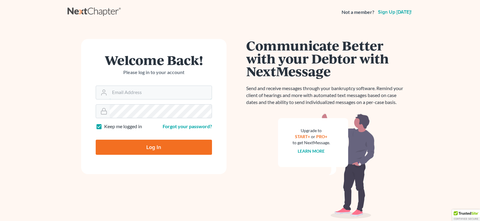
type input "ssernavictor@gmail.com"
click at [155, 146] on input "Log In" at bounding box center [154, 147] width 116 height 15
type input "Thinking..."
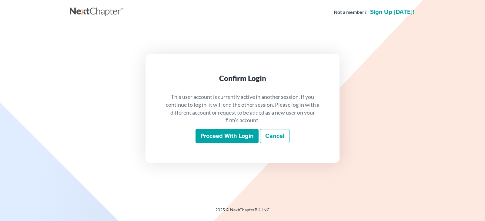
click at [208, 137] on input "Proceed with login" at bounding box center [226, 136] width 63 height 14
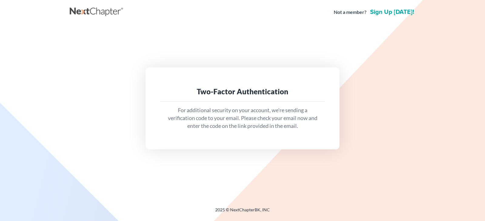
click at [234, 117] on p "For additional security on your account, we're sending a verification code to y…" at bounding box center [242, 118] width 155 height 23
click at [201, 98] on div "Two-Factor Authentication" at bounding box center [242, 92] width 165 height 20
click at [238, 139] on div "Two-Factor Authentication For additional security on your account, we're sendin…" at bounding box center [242, 109] width 194 height 82
click at [308, 130] on p "For additional security on your account, we're sending a verification code to y…" at bounding box center [242, 118] width 155 height 23
click at [213, 115] on p "For additional security on your account, we're sending a verification code to y…" at bounding box center [242, 118] width 155 height 23
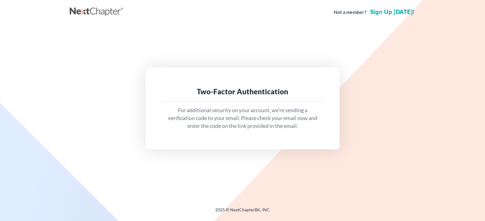
click at [316, 146] on div "Two-Factor Authentication For additional security on your account, we're sendin…" at bounding box center [242, 109] width 194 height 82
click at [311, 133] on div "For additional security on your account, we're sending a verification code to y…" at bounding box center [242, 118] width 165 height 33
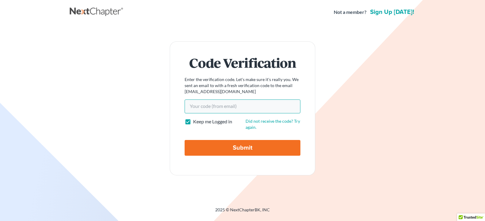
click at [200, 111] on input "Your code(from email)" at bounding box center [243, 107] width 116 height 14
type input "28981c"
click at [238, 148] on input "Submit" at bounding box center [243, 148] width 116 height 16
type input "Thinking..."
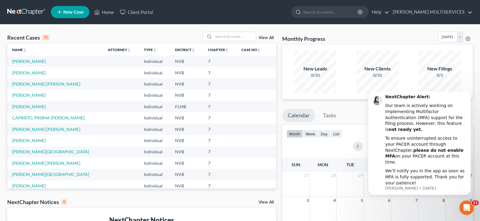
click at [66, 12] on span "New Case" at bounding box center [73, 12] width 20 height 5
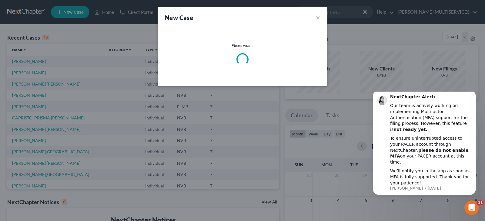
select select "49"
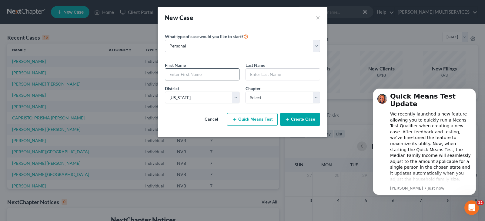
click at [166, 75] on input "text" at bounding box center [202, 75] width 74 height 12
type input "[PERSON_NAME]"
click at [254, 73] on input "text" at bounding box center [283, 75] width 74 height 12
type input "[PERSON_NAME]"
click at [314, 99] on select "Select 7 11 12 13" at bounding box center [282, 98] width 75 height 12
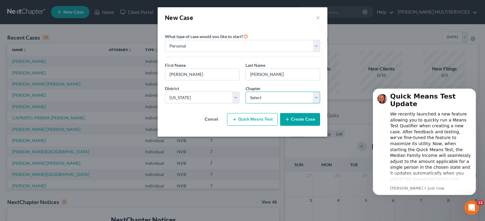
select select "0"
click at [245, 92] on select "Select 7 11 12 13" at bounding box center [282, 98] width 75 height 12
click at [303, 119] on button "Create Case" at bounding box center [300, 119] width 40 height 13
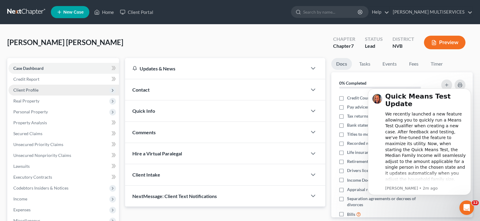
click at [28, 91] on span "Client Profile" at bounding box center [25, 90] width 25 height 5
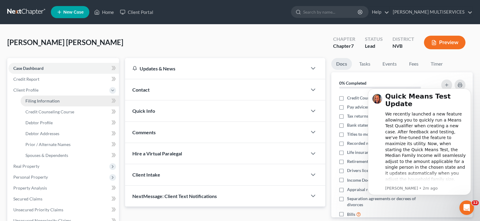
click at [29, 101] on span "Filing Information" at bounding box center [42, 100] width 34 height 5
select select "1"
select select "0"
select select "49"
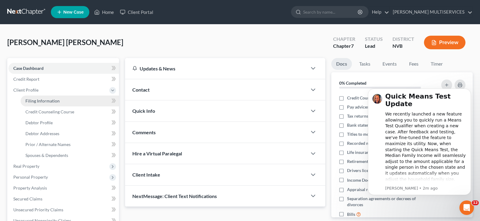
select select "31"
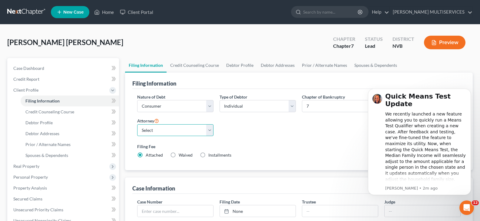
click at [208, 131] on select "Select [PERSON_NAME] - [GEOGRAPHIC_DATA]" at bounding box center [175, 131] width 76 height 12
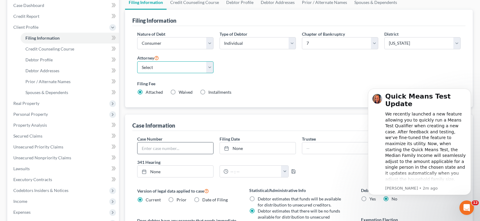
scroll to position [61, 0]
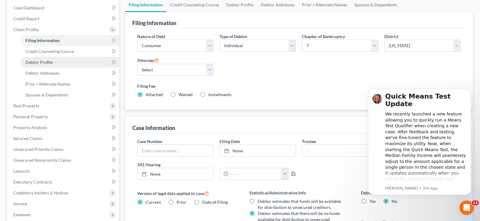
click at [40, 63] on span "Debtor Profile" at bounding box center [38, 62] width 27 height 5
select select "0"
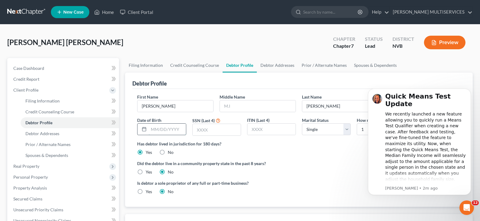
click at [152, 130] on input "text" at bounding box center [167, 130] width 37 height 12
type input "[DATE]"
click at [197, 130] on input "text" at bounding box center [217, 130] width 48 height 12
type input "1110"
click at [466, 91] on button "Dismiss notification" at bounding box center [469, 91] width 8 height 8
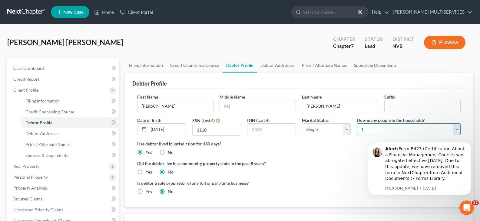
click at [456, 130] on select "Select 1 2 3 4 5 6 7 8 9 10 11 12 13 14 15 16 17 18 19 20" at bounding box center [409, 130] width 104 height 12
select select "2"
click at [357, 124] on select "Select 1 2 3 4 5 6 7 8 9 10 11 12 13 14 15 16 17 18 19 20" at bounding box center [409, 130] width 104 height 12
click at [355, 173] on div "Did the debtor live in a community property state in the past 8 years? Yes No" at bounding box center [299, 168] width 324 height 15
click at [356, 171] on div "Did the debtor live in a community property state in the past 8 years? Yes No" at bounding box center [299, 168] width 324 height 15
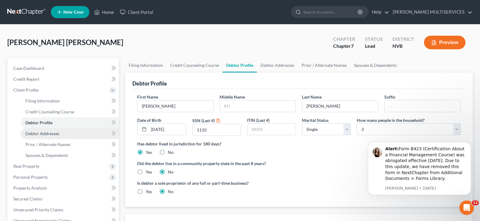
click at [40, 136] on span "Debtor Addresses" at bounding box center [42, 133] width 34 height 5
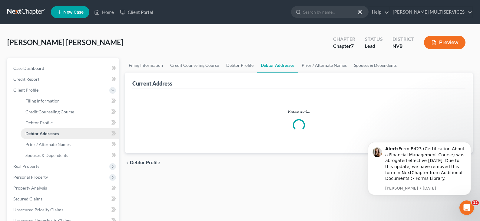
select select "0"
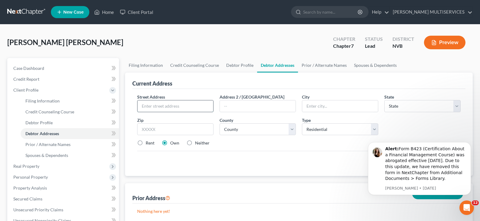
click at [141, 107] on input "text" at bounding box center [176, 107] width 76 height 12
type input "1817 RIDGEFIELD DR"
click at [309, 107] on input "text" at bounding box center [340, 107] width 76 height 12
type input "[GEOGRAPHIC_DATA]"
click at [338, 171] on div "Street Address * [STREET_ADDRESS] Address 2 / [GEOGRAPHIC_DATA] * [GEOGRAPHIC_D…" at bounding box center [298, 132] width 333 height 87
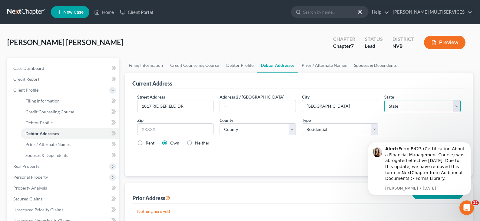
click at [457, 105] on select "State [US_STATE] AK AR AZ CA CO CT DE DC [GEOGRAPHIC_DATA] [GEOGRAPHIC_DATA] GU…" at bounding box center [422, 106] width 76 height 12
select select "31"
click at [384, 100] on select "State [US_STATE] AK AR AZ CA CO CT DE DC [GEOGRAPHIC_DATA] [GEOGRAPHIC_DATA] GU…" at bounding box center [422, 106] width 76 height 12
click at [142, 129] on input "text" at bounding box center [175, 130] width 76 height 12
type input "89108"
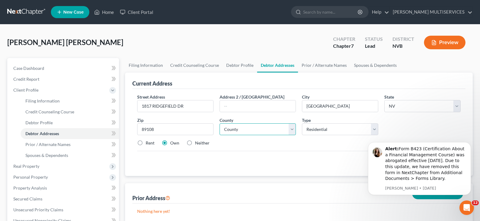
type input "[GEOGRAPHIC_DATA]"
click at [291, 130] on select "County [GEOGRAPHIC_DATA] [GEOGRAPHIC_DATA] [GEOGRAPHIC_DATA] [GEOGRAPHIC_DATA] …" at bounding box center [258, 130] width 76 height 12
select select "2"
click at [220, 124] on select "County [GEOGRAPHIC_DATA] [GEOGRAPHIC_DATA] [GEOGRAPHIC_DATA] [GEOGRAPHIC_DATA] …" at bounding box center [258, 130] width 76 height 12
click at [146, 144] on label "Rent" at bounding box center [150, 143] width 9 height 6
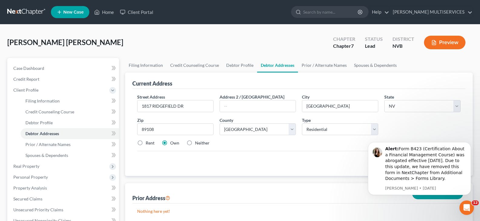
click at [148, 144] on input "Rent" at bounding box center [150, 142] width 4 height 4
radio input "true"
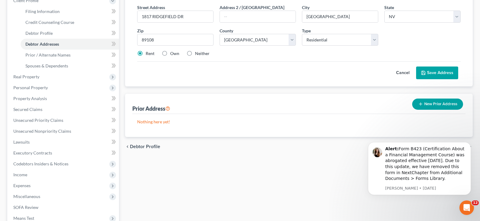
scroll to position [121, 0]
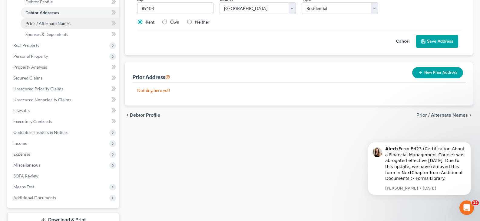
click at [29, 25] on span "Prior / Alternate Names" at bounding box center [47, 23] width 45 height 5
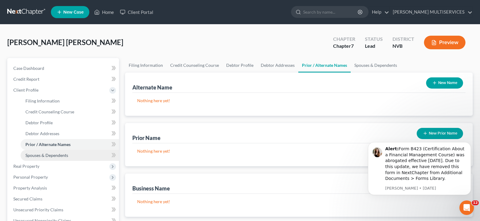
click at [33, 156] on span "Spouses & Dependents" at bounding box center [46, 155] width 43 height 5
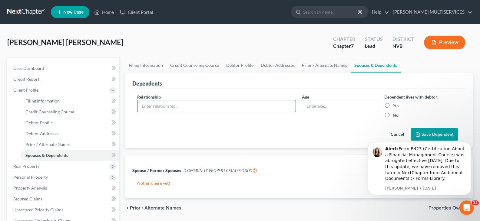
click at [151, 109] on input "text" at bounding box center [217, 107] width 158 height 12
type input "[PERSON_NAME]"
click at [305, 108] on input "text" at bounding box center [340, 107] width 76 height 12
type input "27"
click at [393, 106] on label "Yes" at bounding box center [396, 106] width 6 height 6
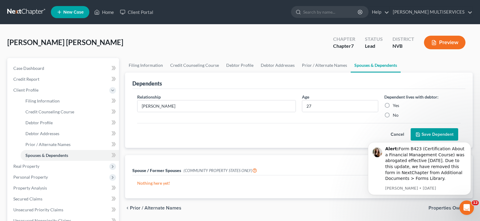
click at [395, 106] on input "Yes" at bounding box center [397, 105] width 4 height 4
radio input "true"
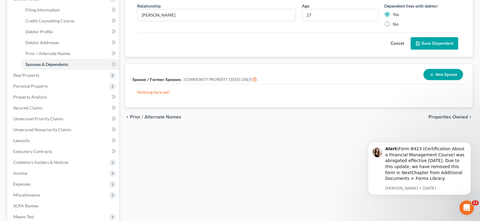
scroll to position [91, 0]
click at [432, 47] on button "Save Dependent" at bounding box center [435, 44] width 48 height 13
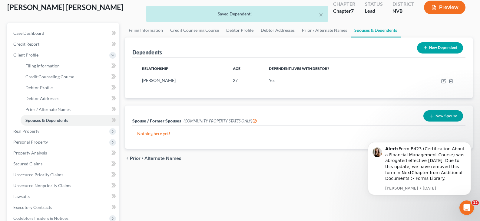
scroll to position [0, 0]
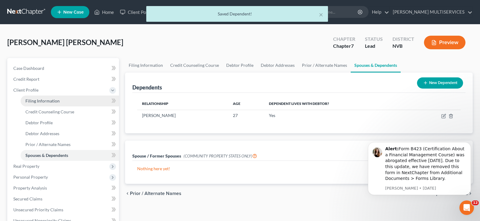
click at [60, 101] on link "Filing Information" at bounding box center [70, 101] width 98 height 11
select select "1"
select select "0"
select select "49"
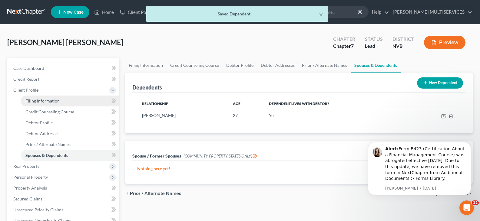
select select "31"
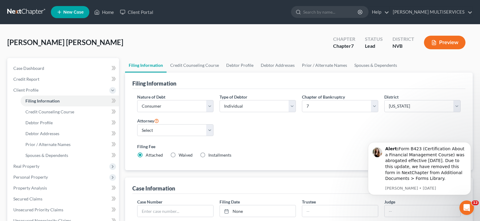
click at [420, 136] on div "Alert: Form B423 (Certification About a Financial Management Course) was abroga…" at bounding box center [419, 158] width 111 height 76
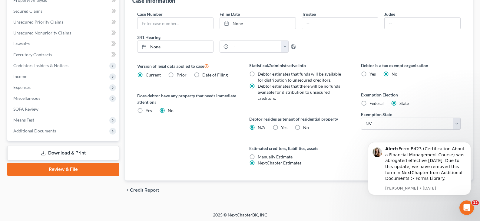
scroll to position [190, 0]
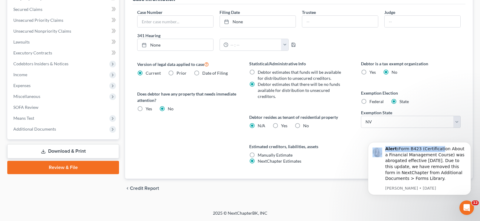
drag, startPoint x: 437, startPoint y: 150, endPoint x: 255, endPoint y: 133, distance: 182.2
click html "Alert: Form B423 (Certification About a Financial Management Course) was abroga…"
click at [357, 205] on div "[PERSON_NAME] [PERSON_NAME] M Upgraded Chapter Chapter 7 Status Lead District N…" at bounding box center [240, 23] width 480 height 376
click at [425, 192] on div "Alert: Form B423 (Certification About a Financial Management Course) was abroga…" at bounding box center [419, 168] width 103 height 53
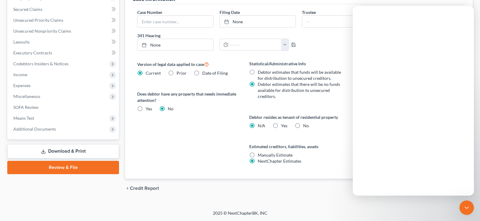
scroll to position [0, 0]
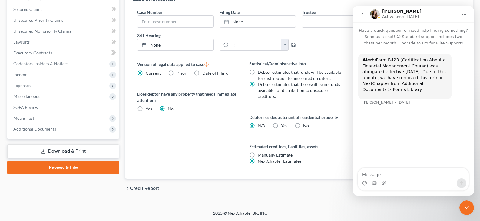
click at [340, 192] on div "chevron_left Credit Report Credit Counseling Course chevron_right" at bounding box center [299, 188] width 348 height 19
click at [340, 162] on div "Estimated creditors, liabilities, assets Manually Estimate Manually Estimate Ne…" at bounding box center [299, 154] width 100 height 21
click at [343, 41] on div "Case Number Filing Date None close Date Time chevron_left [DATE] chevron_right …" at bounding box center [299, 32] width 330 height 47
click at [340, 53] on div "Case Number Filing Date None close Date Time chevron_left [DATE] chevron_right …" at bounding box center [299, 32] width 330 height 47
click at [313, 49] on div "Case Number Filing Date None close Date Time chevron_left [DATE] chevron_right …" at bounding box center [299, 32] width 330 height 47
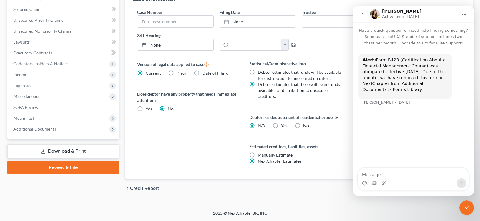
click at [336, 48] on div "Case Number Filing Date None close Date Time chevron_left [DATE] chevron_right …" at bounding box center [299, 32] width 330 height 47
drag, startPoint x: 373, startPoint y: 8, endPoint x: 338, endPoint y: 12, distance: 35.3
click html "[PERSON_NAME] Active over [DATE] Have a quick question or need help finding som…"
click at [337, 9] on div "Trustee" at bounding box center [340, 18] width 82 height 18
click at [343, 45] on div "Case Number Filing Date None close Date Time chevron_left [DATE] chevron_right …" at bounding box center [299, 32] width 330 height 47
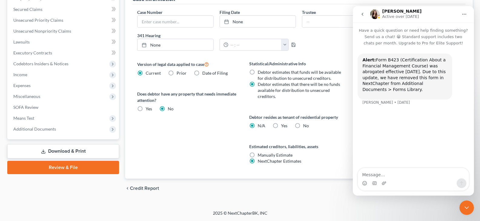
click at [343, 44] on div "Case Number Filing Date None close Date Time chevron_left [DATE] chevron_right …" at bounding box center [299, 32] width 330 height 47
click at [376, 205] on div "[PERSON_NAME] [PERSON_NAME] M Upgraded Chapter Chapter 7 Status Lead District N…" at bounding box center [240, 23] width 480 height 376
click at [469, 209] on icon "Close Intercom Messenger" at bounding box center [466, 207] width 7 height 7
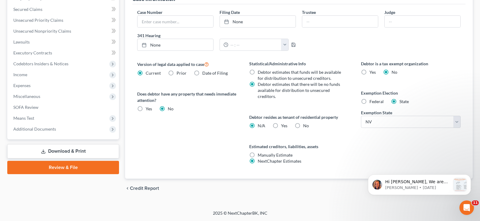
click at [445, 140] on div "Hi [PERSON_NAME], We are thrilled to invite you to our upcoming webinar, New Ne…" at bounding box center [419, 158] width 111 height 76
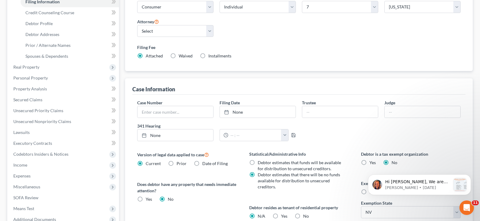
scroll to position [99, 0]
click at [26, 70] on span "Real Property" at bounding box center [63, 67] width 111 height 11
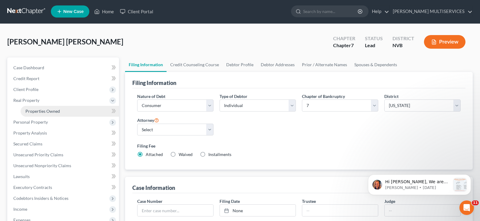
scroll to position [0, 0]
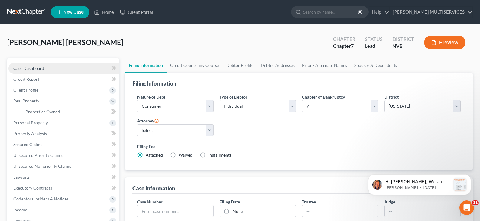
click at [32, 68] on span "Case Dashboard" at bounding box center [28, 68] width 31 height 5
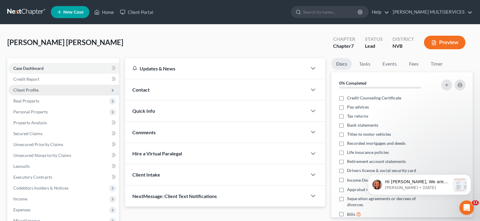
click at [27, 92] on span "Client Profile" at bounding box center [25, 90] width 25 height 5
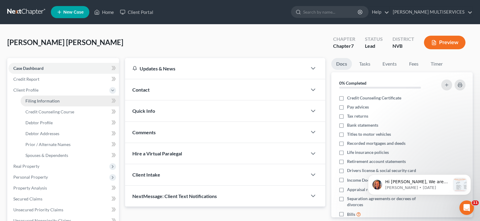
click at [29, 101] on span "Filing Information" at bounding box center [42, 100] width 34 height 5
select select "1"
select select "0"
select select "49"
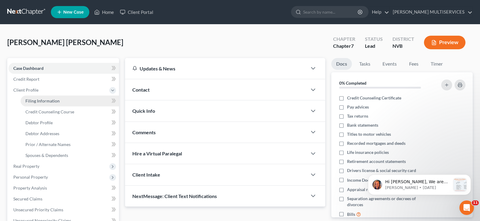
select select "31"
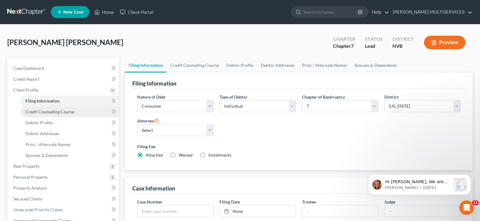
click at [29, 111] on span "Credit Counseling Course" at bounding box center [49, 111] width 49 height 5
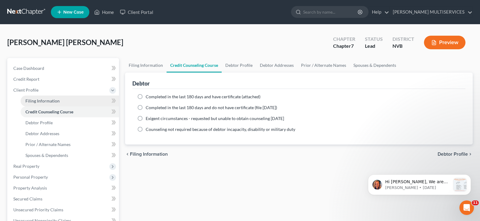
click at [35, 103] on span "Filing Information" at bounding box center [42, 100] width 34 height 5
select select "1"
select select "0"
select select "49"
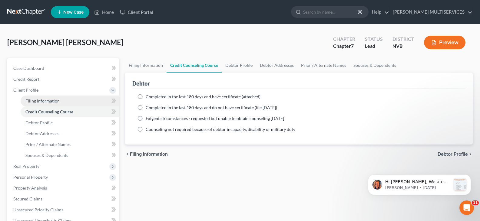
select select "31"
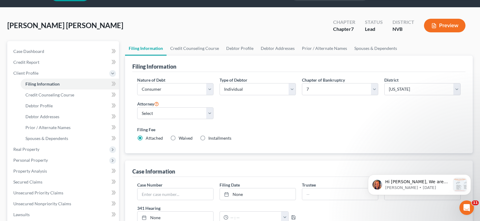
scroll to position [8, 0]
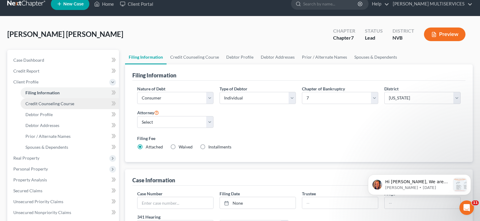
click at [53, 103] on span "Credit Counseling Course" at bounding box center [49, 103] width 49 height 5
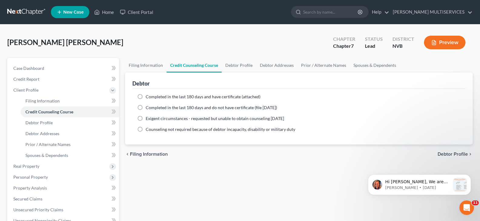
click at [146, 99] on label "Completed in the last 180 days and have certificate (attached)" at bounding box center [203, 97] width 115 height 6
click at [148, 98] on input "Completed in the last 180 days and have certificate (attached)" at bounding box center [150, 96] width 4 height 4
radio input "true"
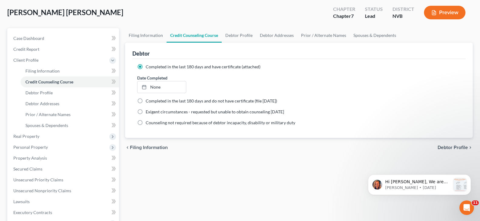
scroll to position [30, 0]
click at [33, 96] on link "Debtor Profile" at bounding box center [70, 92] width 98 height 11
select select "0"
select select "2"
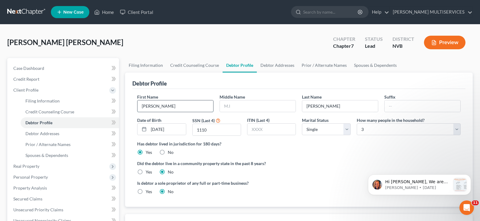
drag, startPoint x: 171, startPoint y: 109, endPoint x: 162, endPoint y: 106, distance: 8.5
click at [162, 106] on input "[PERSON_NAME]" at bounding box center [176, 107] width 76 height 12
type input "GIOVANA"
click at [224, 108] on input "text" at bounding box center [258, 107] width 76 height 12
type input "M"
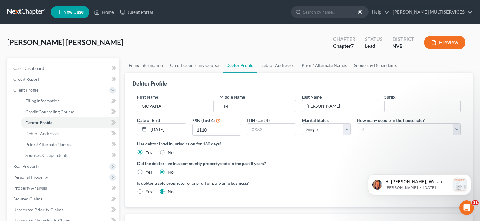
click at [339, 189] on div "Is debtor a sole proprietor of any full or part-time business? Yes No" at bounding box center [299, 190] width 330 height 20
click at [363, 129] on select "Select 1 2 3 4 5 6 7 8 9 10 11 12 13 14 15 16 17 18 19 20" at bounding box center [409, 130] width 104 height 12
select select "1"
click at [357, 124] on select "Select 1 2 3 4 5 6 7 8 9 10 11 12 13 14 15 16 17 18 19 20" at bounding box center [409, 130] width 104 height 12
click at [382, 160] on ng-include "First Name [PERSON_NAME] Middle Name M Last Name [PERSON_NAME] Suffix Date of B…" at bounding box center [299, 147] width 324 height 106
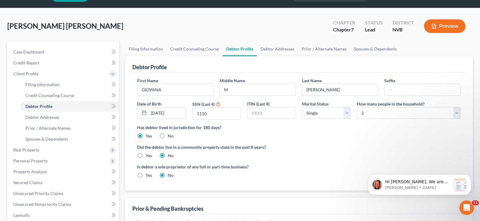
scroll to position [30, 0]
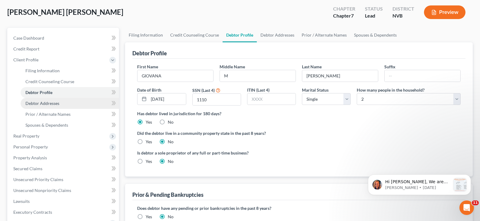
click at [35, 105] on span "Debtor Addresses" at bounding box center [42, 103] width 34 height 5
select select "0"
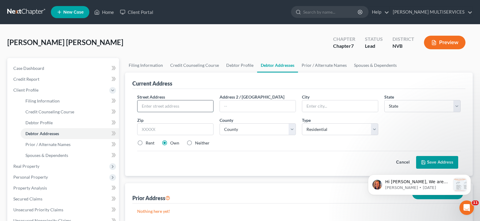
click at [143, 108] on input "text" at bounding box center [176, 107] width 76 height 12
type input "1817 RIDGEFIELD DR"
click at [306, 110] on input "text" at bounding box center [340, 107] width 76 height 12
type input "[GEOGRAPHIC_DATA]"
type input "28"
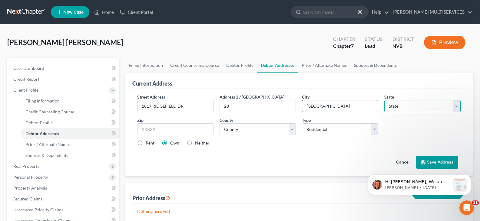
select select "31"
click at [152, 129] on input "89104" at bounding box center [175, 130] width 76 height 12
type input "89108"
click at [292, 132] on select "County [GEOGRAPHIC_DATA] [GEOGRAPHIC_DATA] [GEOGRAPHIC_DATA] [GEOGRAPHIC_DATA] …" at bounding box center [258, 130] width 76 height 12
select select "2"
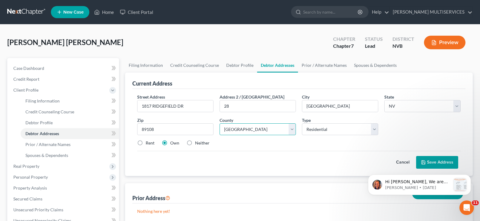
click at [220, 124] on select "County [GEOGRAPHIC_DATA] [GEOGRAPHIC_DATA] [GEOGRAPHIC_DATA] [GEOGRAPHIC_DATA] …" at bounding box center [258, 130] width 76 height 12
click at [431, 161] on div "Hi [PERSON_NAME], We are thrilled to invite you to our upcoming webinar, New Ne…" at bounding box center [419, 158] width 111 height 76
click at [146, 144] on label "Rent" at bounding box center [150, 143] width 9 height 6
click at [148, 144] on input "Rent" at bounding box center [150, 142] width 4 height 4
radio input "true"
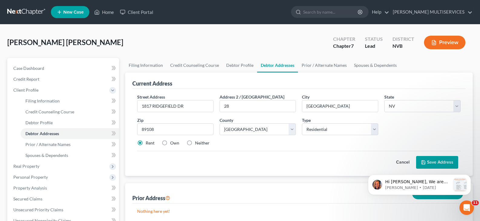
click at [435, 165] on div "Hi [PERSON_NAME], We are thrilled to invite you to our upcoming webinar, New Ne…" at bounding box center [419, 158] width 111 height 76
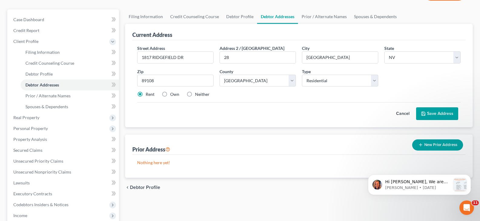
scroll to position [61, 0]
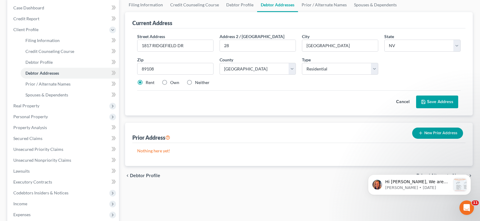
click at [436, 105] on button "Save Address" at bounding box center [437, 102] width 42 height 13
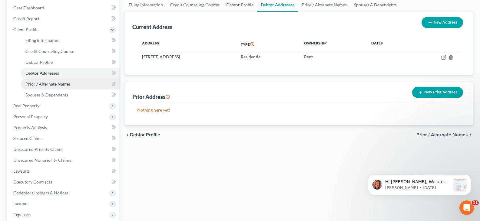
click at [34, 84] on span "Prior / Alternate Names" at bounding box center [47, 83] width 45 height 5
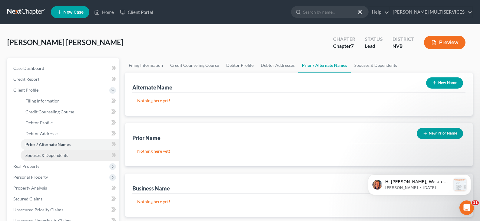
click at [35, 156] on span "Spouses & Dependents" at bounding box center [46, 155] width 43 height 5
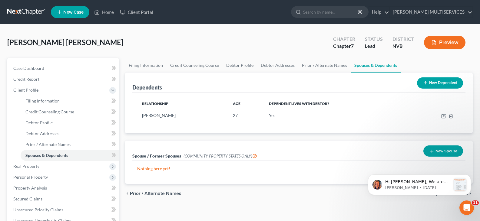
scroll to position [30, 0]
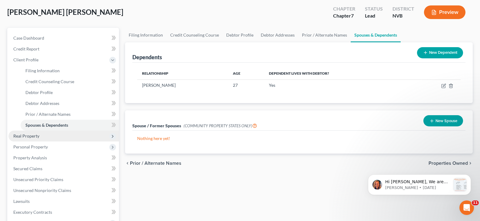
click at [27, 138] on span "Real Property" at bounding box center [26, 136] width 26 height 5
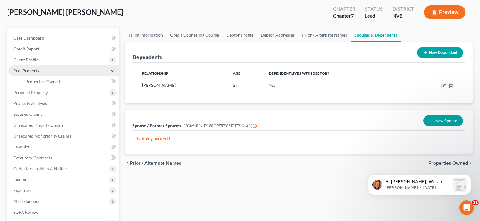
click at [39, 71] on span "Real Property" at bounding box center [26, 70] width 26 height 5
click at [32, 71] on span "Real Property" at bounding box center [26, 70] width 26 height 5
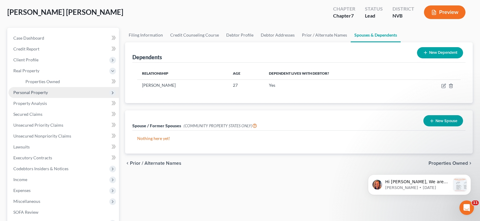
click at [35, 92] on span "Personal Property" at bounding box center [30, 92] width 35 height 5
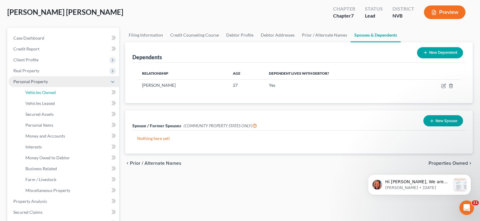
click at [35, 92] on span "Vehicles Owned" at bounding box center [40, 92] width 30 height 5
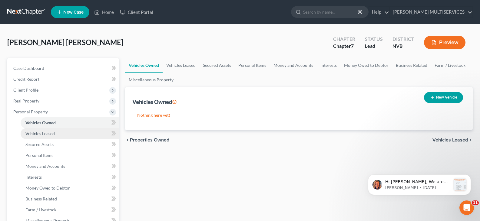
click at [37, 134] on span "Vehicles Leased" at bounding box center [39, 133] width 29 height 5
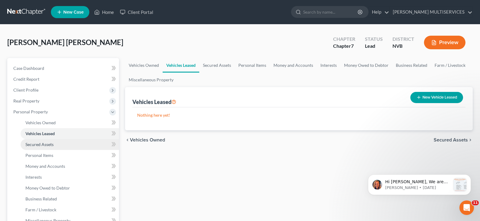
click at [37, 146] on span "Secured Assets" at bounding box center [39, 144] width 28 height 5
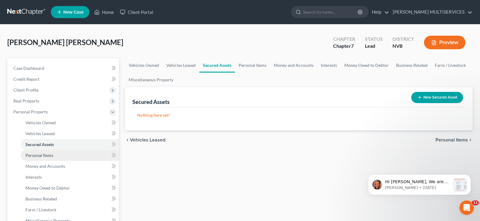
click at [38, 155] on span "Personal Items" at bounding box center [39, 155] width 28 height 5
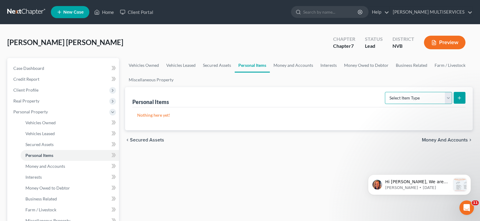
click at [448, 98] on select "Select Item Type Clothing Collectibles Of Value Electronics Firearms Household …" at bounding box center [418, 98] width 67 height 12
select select "clothing"
click at [386, 92] on select "Select Item Type Clothing Collectibles Of Value Electronics Firearms Household …" at bounding box center [418, 98] width 67 height 12
click at [460, 98] on line "submit" at bounding box center [459, 98] width 3 height 0
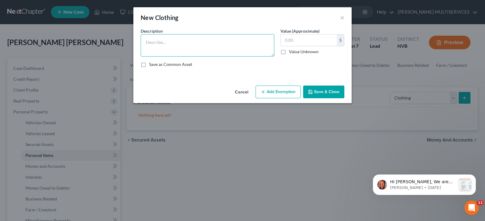
click at [146, 45] on textarea at bounding box center [208, 45] width 134 height 22
type textarea "PERSONAL CLOTHINGS"
click at [284, 40] on input "text" at bounding box center [309, 41] width 56 height 12
type input "1,500"
click at [322, 92] on button "Save & Close" at bounding box center [323, 92] width 41 height 13
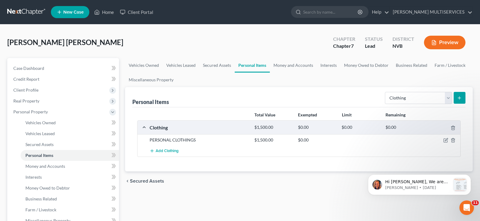
click at [458, 98] on icon "submit" at bounding box center [459, 98] width 5 height 5
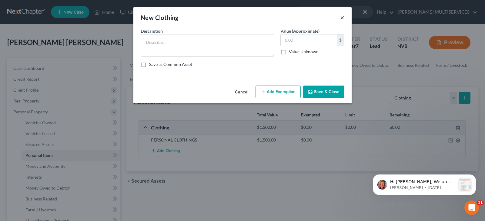
click at [341, 17] on button "×" at bounding box center [342, 17] width 4 height 7
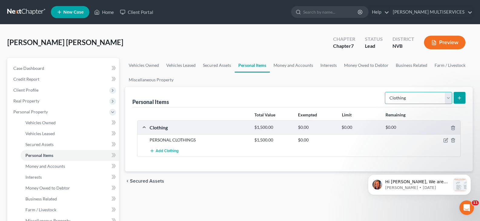
click at [451, 100] on select "Select Item Type Clothing Collectibles Of Value Electronics Firearms Household …" at bounding box center [418, 98] width 67 height 12
select select "electronics"
click at [386, 92] on select "Select Item Type Clothing Collectibles Of Value Electronics Firearms Household …" at bounding box center [418, 98] width 67 height 12
click at [459, 98] on icon "submit" at bounding box center [459, 98] width 5 height 5
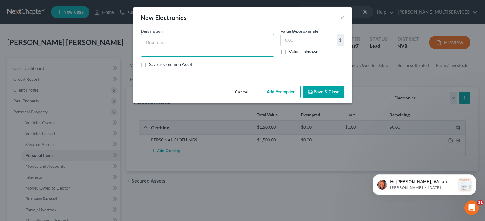
click at [168, 42] on textarea at bounding box center [208, 45] width 134 height 22
type textarea "TV COMPUTER, FRIDGE,"
click at [286, 42] on input "text" at bounding box center [309, 41] width 56 height 12
type input "1,800"
click at [322, 92] on button "Save & Close" at bounding box center [323, 92] width 41 height 13
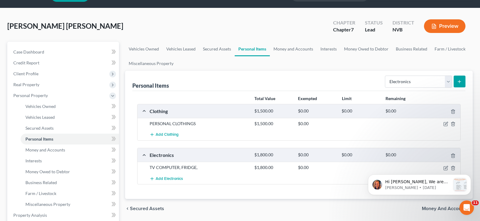
scroll to position [30, 0]
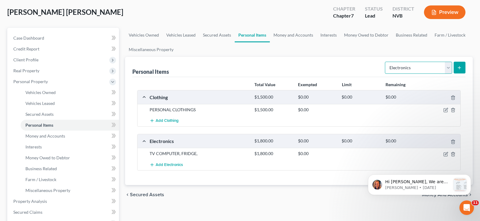
click at [447, 68] on select "Select Item Type Clothing Collectibles Of Value Electronics Firearms Household …" at bounding box center [418, 68] width 67 height 12
select select "household_goods"
click at [386, 62] on select "Select Item Type Clothing Collectibles Of Value Electronics Firearms Household …" at bounding box center [418, 68] width 67 height 12
click at [460, 67] on icon "submit" at bounding box center [459, 67] width 5 height 5
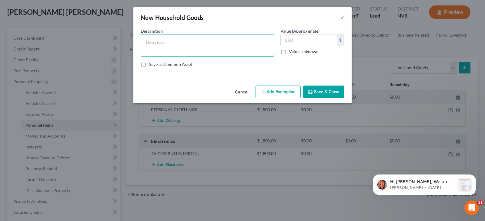
click at [147, 44] on textarea at bounding box center [208, 45] width 134 height 22
type textarea "LIVING ROOM, BEHDROMN, DINNER ROOM"
click at [284, 41] on input "text" at bounding box center [309, 41] width 56 height 12
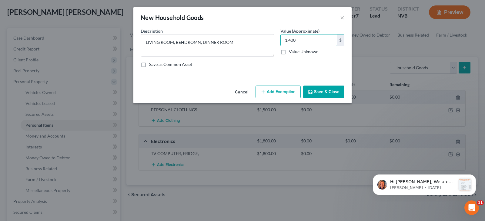
type input "1,400"
click at [317, 90] on button "Save & Close" at bounding box center [323, 92] width 41 height 13
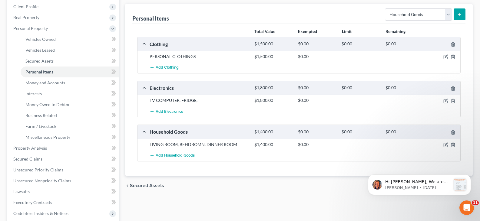
scroll to position [91, 0]
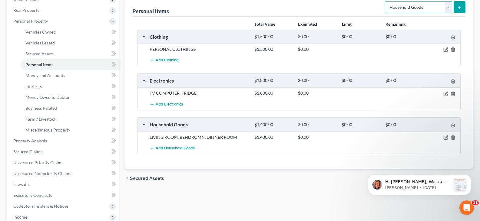
click at [448, 6] on select "Select Item Type Clothing Collectibles Of Value Electronics Firearms Household …" at bounding box center [418, 7] width 67 height 12
select select "jewelry"
click at [386, 1] on select "Select Item Type Clothing Collectibles Of Value Electronics Firearms Household …" at bounding box center [418, 7] width 67 height 12
click at [447, 9] on select "Select Item Type Clothing Collectibles Of Value Electronics Firearms Household …" at bounding box center [418, 7] width 67 height 12
click at [386, 1] on select "Select Item Type Clothing Collectibles Of Value Electronics Firearms Household …" at bounding box center [418, 7] width 67 height 12
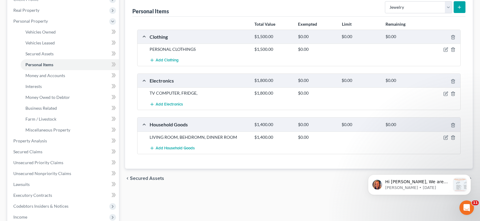
click at [407, 54] on div "PERSONAL CLOTHINGS $1,500.00 $0.00" at bounding box center [299, 49] width 323 height 11
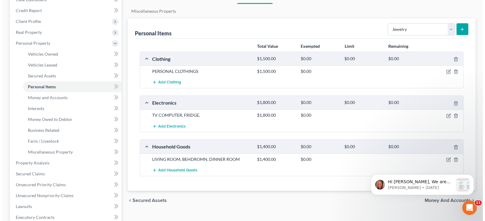
scroll to position [61, 0]
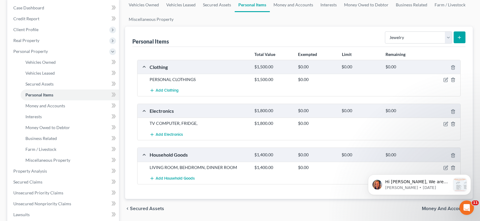
click at [267, 69] on div "$1,500.00" at bounding box center [273, 67] width 44 height 6
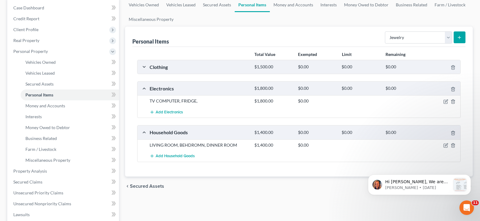
click at [267, 69] on div "$1,500.00" at bounding box center [273, 67] width 44 height 6
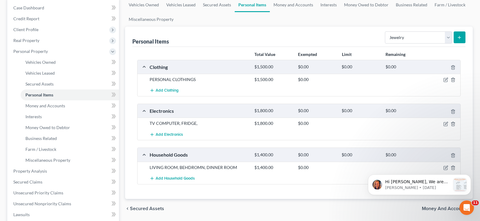
click at [157, 69] on div "Clothing" at bounding box center [199, 67] width 105 height 6
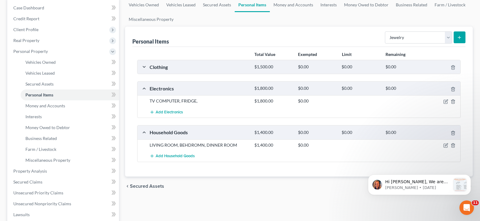
click at [157, 69] on div "Clothing" at bounding box center [199, 67] width 105 height 6
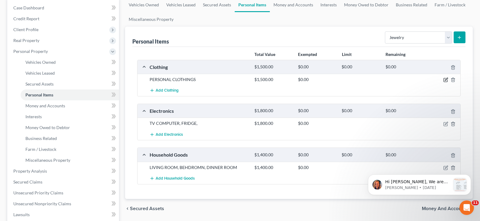
click at [446, 81] on icon "button" at bounding box center [446, 79] width 3 height 3
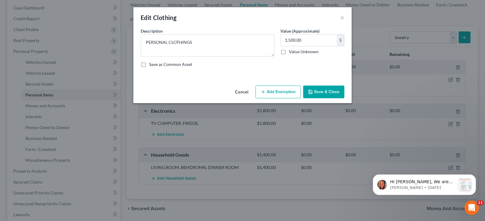
click at [269, 94] on button "Add Exemption" at bounding box center [277, 92] width 45 height 13
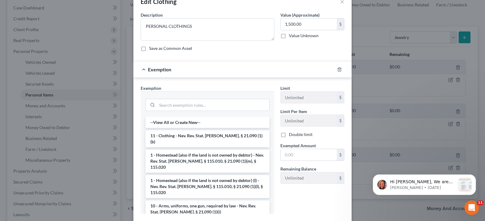
scroll to position [30, 0]
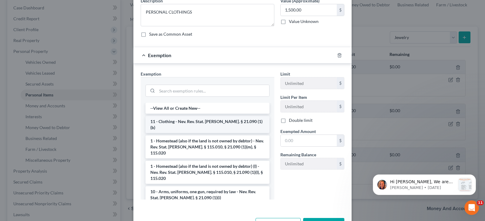
click at [216, 122] on li "11 - Clothing - Nev. Rev. Stat. [PERSON_NAME]. § 21.090 (1)(b)" at bounding box center [207, 124] width 124 height 17
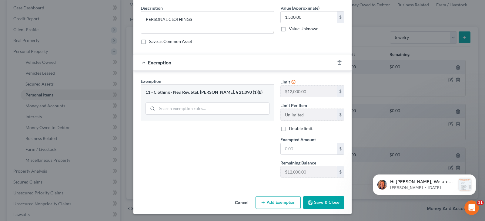
click at [314, 203] on button "Save & Close" at bounding box center [323, 203] width 41 height 13
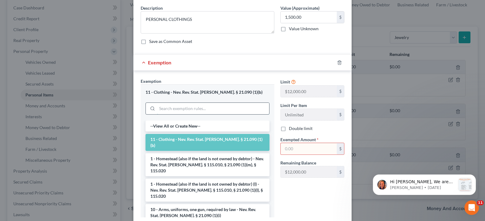
click at [216, 108] on input "search" at bounding box center [213, 109] width 112 height 12
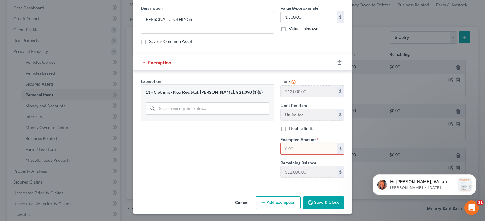
click at [317, 202] on button "Save & Close" at bounding box center [323, 203] width 41 height 13
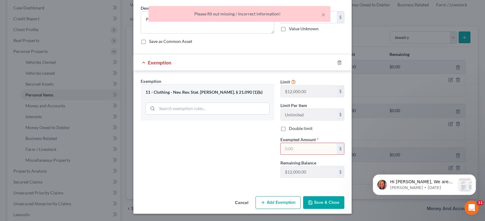
click at [241, 162] on div "Exemption Set must be selected for CA. Exemption * 11 - Clothing - Nev. Rev. St…" at bounding box center [208, 130] width 140 height 105
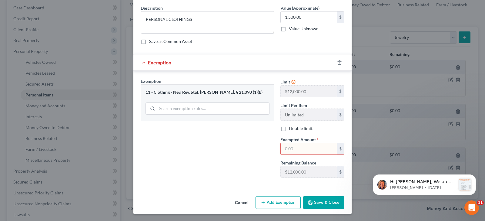
click at [281, 148] on input "text" at bounding box center [309, 149] width 56 height 12
type input "1,500"
click at [311, 202] on button "Save & Close" at bounding box center [323, 203] width 41 height 13
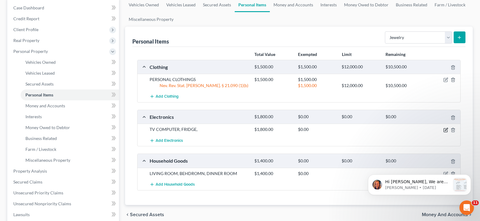
click at [447, 131] on icon "button" at bounding box center [446, 130] width 5 height 5
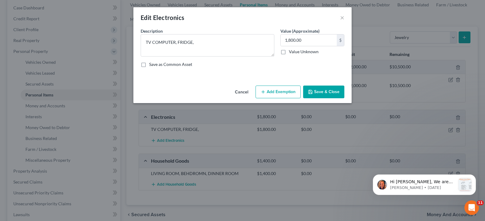
click at [265, 91] on icon "button" at bounding box center [263, 92] width 5 height 5
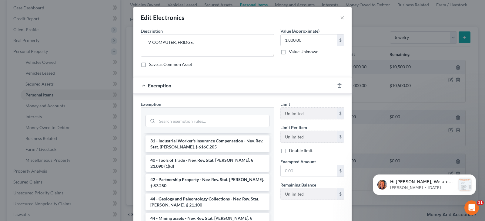
scroll to position [824, 0]
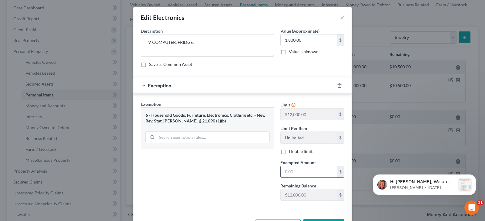
click at [284, 174] on input "text" at bounding box center [309, 172] width 56 height 12
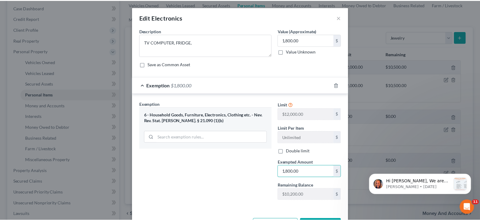
scroll to position [23, 0]
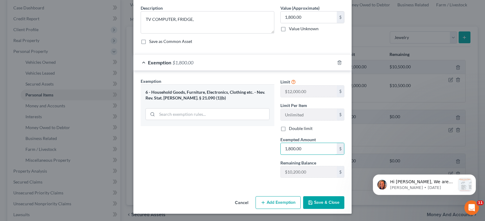
type input "1,800.00"
click at [319, 206] on button "Save & Close" at bounding box center [323, 203] width 41 height 13
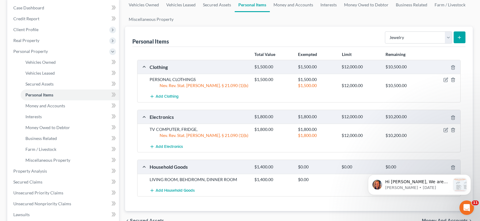
scroll to position [91, 0]
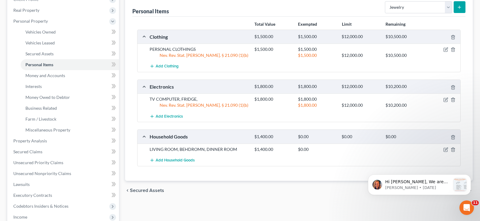
click at [443, 148] on div "Hi [PERSON_NAME], We are thrilled to invite you to our upcoming webinar, New Ne…" at bounding box center [419, 158] width 111 height 76
click at [441, 148] on div "Hi [PERSON_NAME], We are thrilled to invite you to our upcoming webinar, New Ne…" at bounding box center [419, 158] width 111 height 76
click at [441, 149] on div "Hi [PERSON_NAME], We are thrilled to invite you to our upcoming webinar, New Ne…" at bounding box center [419, 158] width 111 height 76
click at [399, 202] on body "Hi [PERSON_NAME], We are thrilled to invite you to our upcoming webinar, New Ne…" at bounding box center [419, 184] width 116 height 38
click at [340, 196] on div "chevron_left Secured Assets Money and Accounts chevron_right" at bounding box center [299, 190] width 348 height 19
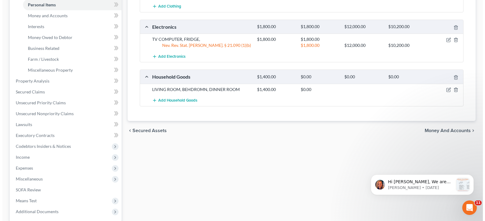
scroll to position [151, 0]
click at [446, 90] on icon "button" at bounding box center [446, 89] width 5 height 5
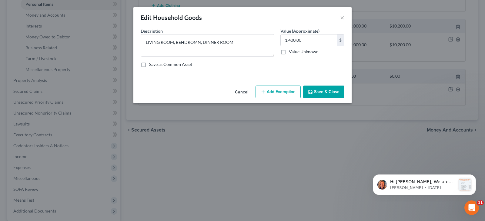
click at [285, 95] on button "Add Exemption" at bounding box center [277, 92] width 45 height 13
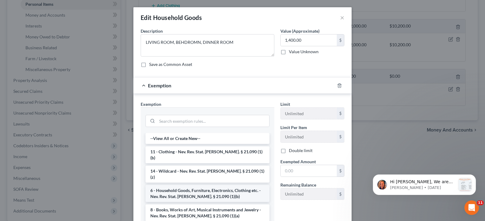
click at [216, 185] on li "6 - Household Goods, Furniture, Electronics, Clothing etc. - Nev. Rev. Stat. [P…" at bounding box center [207, 193] width 124 height 17
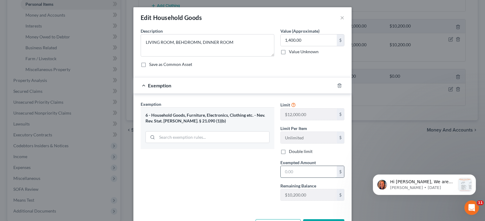
click at [287, 172] on input "text" at bounding box center [309, 172] width 56 height 12
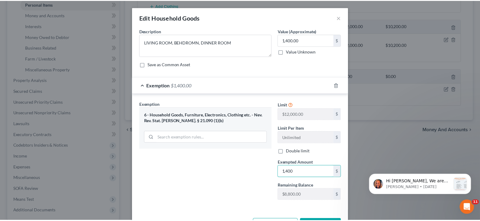
scroll to position [23, 0]
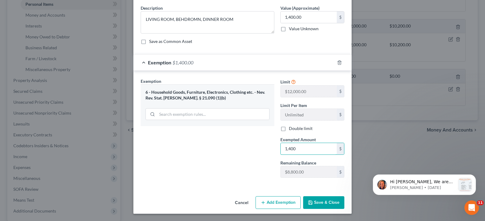
type input "1,400"
click at [320, 204] on button "Save & Close" at bounding box center [323, 203] width 41 height 13
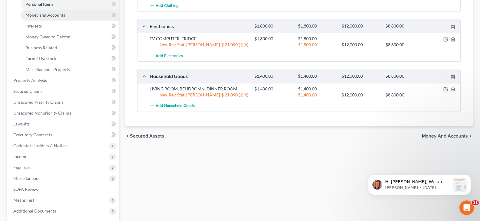
click at [55, 16] on span "Money and Accounts" at bounding box center [45, 14] width 40 height 5
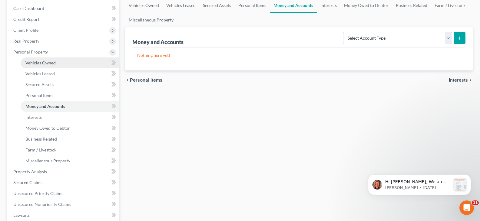
scroll to position [61, 0]
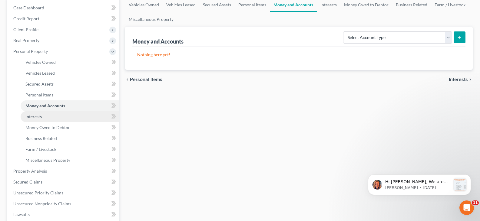
click at [40, 119] on span "Interests" at bounding box center [33, 116] width 16 height 5
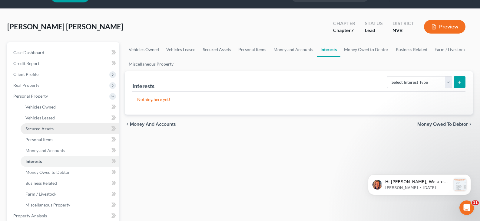
scroll to position [30, 0]
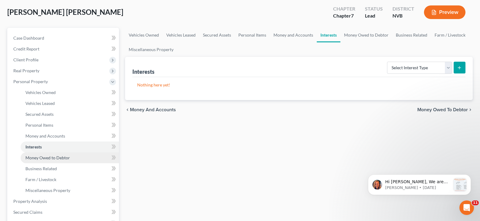
click at [50, 157] on span "Money Owed to Debtor" at bounding box center [47, 157] width 45 height 5
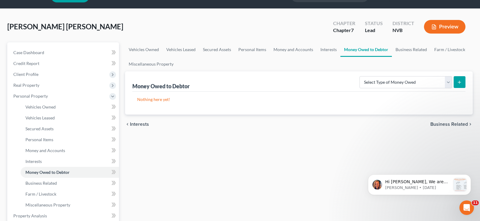
scroll to position [30, 0]
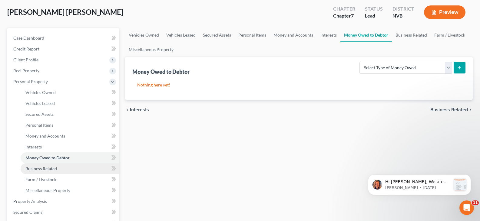
click at [48, 168] on span "Business Related" at bounding box center [41, 168] width 32 height 5
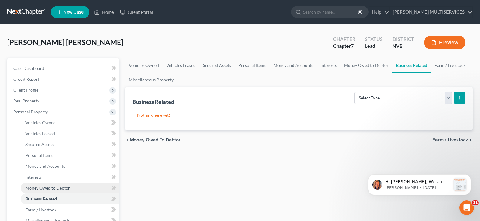
scroll to position [30, 0]
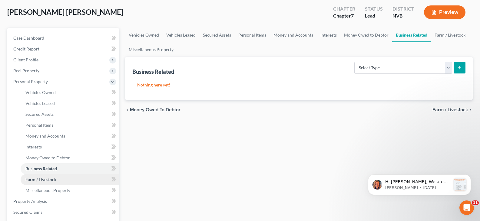
click at [45, 182] on link "Farm / Livestock" at bounding box center [70, 180] width 98 height 11
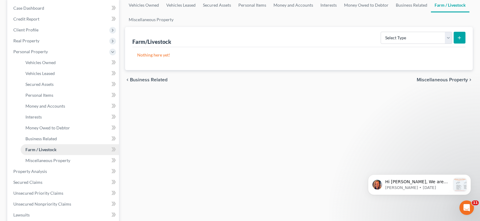
scroll to position [61, 0]
click at [52, 163] on link "Miscellaneous Property" at bounding box center [70, 160] width 98 height 11
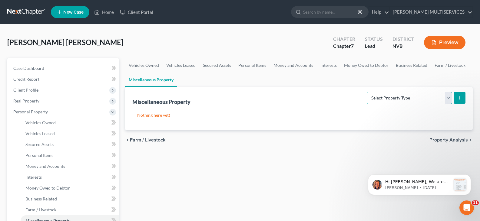
click at [447, 98] on select "Select Property Type Assigned for Creditor Benefit [DATE] Holding for Another N…" at bounding box center [409, 98] width 85 height 12
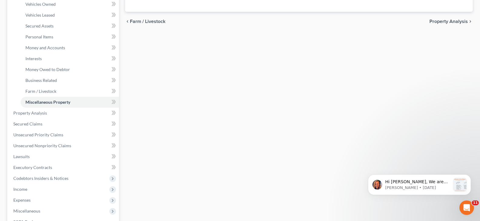
scroll to position [121, 0]
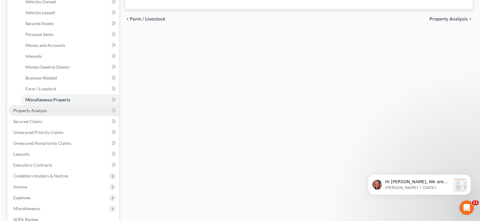
click at [34, 112] on span "Property Analysis" at bounding box center [30, 110] width 34 height 5
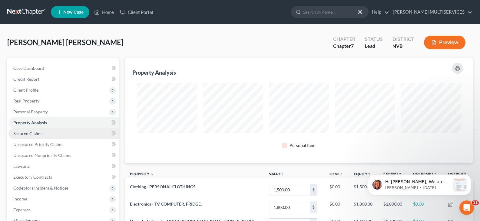
click at [33, 133] on span "Secured Claims" at bounding box center [27, 133] width 29 height 5
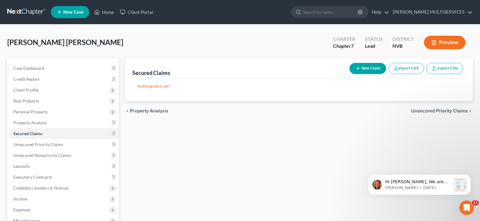
click at [367, 69] on button "New Claim" at bounding box center [368, 68] width 37 height 11
select select "0"
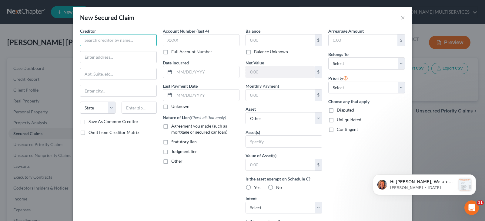
click at [86, 42] on input "text" at bounding box center [118, 40] width 77 height 12
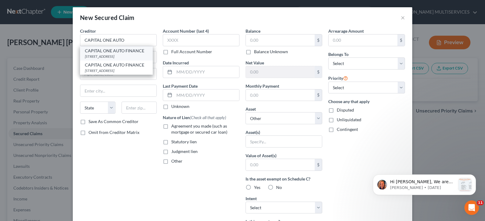
click at [88, 52] on div "CAPITAL ONE AUTO FINANCE" at bounding box center [116, 51] width 63 height 6
type input "CAPITAL ONE AUTO FINANCE"
type input "[STREET_ADDRESS]"
type input "DALLAS"
select select "45"
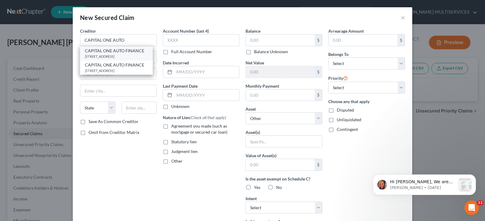
type input "75093"
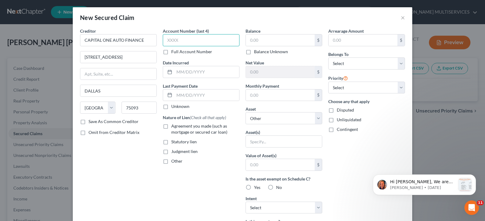
click at [164, 42] on input "text" at bounding box center [201, 40] width 77 height 12
type input "6207"
click at [174, 71] on input "text" at bounding box center [206, 72] width 65 height 12
type input "09/2021"
click at [248, 72] on input "text" at bounding box center [280, 72] width 69 height 12
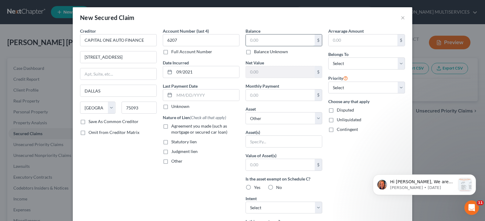
click at [249, 42] on input "text" at bounding box center [280, 41] width 69 height 12
type input "21,452"
click at [174, 95] on input "text" at bounding box center [206, 96] width 65 height 12
drag, startPoint x: 193, startPoint y: 72, endPoint x: 162, endPoint y: 73, distance: 30.9
click at [163, 73] on div "09/2021" at bounding box center [201, 72] width 77 height 12
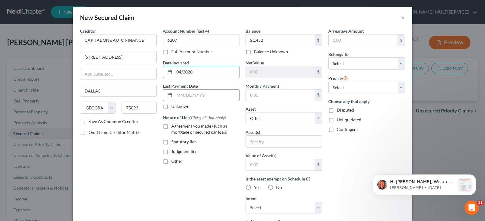
type input "04/2020"
click at [175, 94] on input "text" at bounding box center [206, 96] width 65 height 12
type input "09/2021"
click at [249, 95] on input "text" at bounding box center [280, 96] width 69 height 12
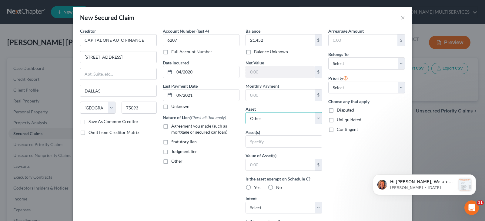
click at [314, 120] on select "Select Other Multiple Assets Electronics - TV COMPUTER, FRIDGE, - $1800.0 House…" at bounding box center [283, 118] width 77 height 12
click at [227, 131] on label "Agreement you made (such as mortgage or secured car loan)" at bounding box center [205, 129] width 68 height 12
click at [178, 127] on input "Agreement you made (such as mortgage or secured car loan)" at bounding box center [176, 125] width 4 height 4
click at [238, 136] on div "Account Number (last 4) 6207 Full Account Number Date Incurred 04/2020 Last Pay…" at bounding box center [201, 163] width 83 height 270
click at [171, 127] on label "Agreement you made (such as mortgage or secured car loan)" at bounding box center [205, 129] width 68 height 12
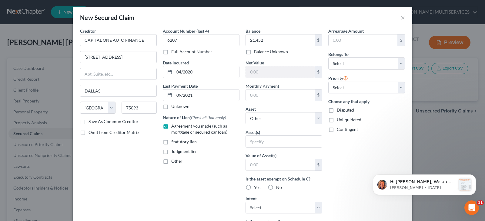
click at [174, 127] on input "Agreement you made (such as mortgage or secured car loan)" at bounding box center [176, 125] width 4 height 4
checkbox input "false"
click at [231, 156] on div "Nature of Lien (Check all that apply) Agreement you made (such as mortgage or s…" at bounding box center [201, 140] width 77 height 50
click at [171, 144] on label "Statutory lien" at bounding box center [183, 142] width 25 height 6
click at [174, 143] on input "Statutory lien" at bounding box center [176, 141] width 4 height 4
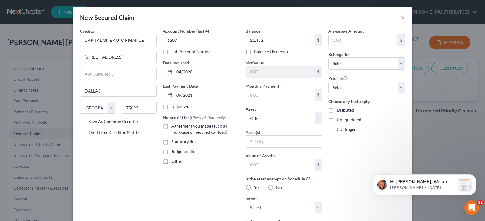
checkbox input "true"
click at [398, 66] on select "Select Debtor 1 Only Debtor 2 Only Debtor 1 And Debtor 2 Only At Least One Of T…" at bounding box center [366, 64] width 77 height 12
select select "0"
click at [328, 58] on select "Select Debtor 1 Only Debtor 2 Only Debtor 1 And Debtor 2 Only At Least One Of T…" at bounding box center [366, 64] width 77 height 12
click at [399, 88] on select "Select 1st 2nd 3rd 4th 5th 6th 7th 8th 9th 10th 11th 12th 13th 14th 15th 16th 1…" at bounding box center [366, 88] width 77 height 12
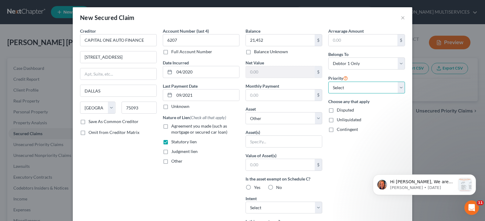
select select "0"
click at [328, 82] on select "Select 1st 2nd 3rd 4th 5th 6th 7th 8th 9th 10th 11th 12th 13th 14th 15th 16th 1…" at bounding box center [366, 88] width 77 height 12
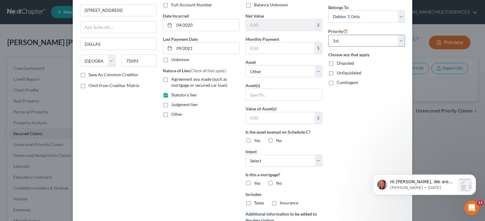
scroll to position [61, 0]
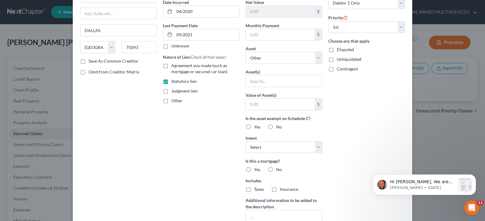
click at [276, 128] on label "No" at bounding box center [279, 127] width 6 height 6
click at [278, 128] on input "No" at bounding box center [280, 126] width 4 height 4
radio input "true"
click at [314, 148] on select "Select Surrender Redeem Reaffirm Avoid Other" at bounding box center [283, 147] width 77 height 12
select select "3"
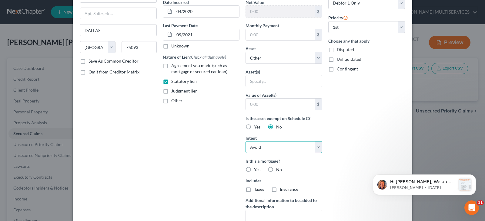
click at [245, 141] on select "Select Surrender Redeem Reaffirm Avoid Other" at bounding box center [283, 147] width 77 height 12
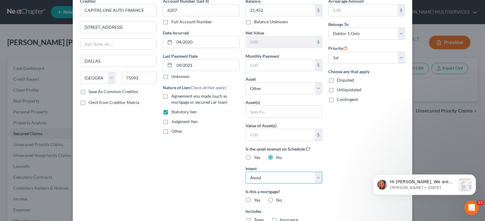
scroll to position [0, 0]
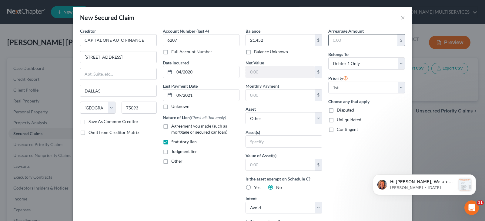
click at [351, 43] on input "text" at bounding box center [362, 41] width 69 height 12
type input "21,452"
click at [360, 54] on div "Belongs To * Select Debtor 1 Only Debtor 2 Only Debtor 1 And Debtor 2 Only At L…" at bounding box center [366, 60] width 77 height 18
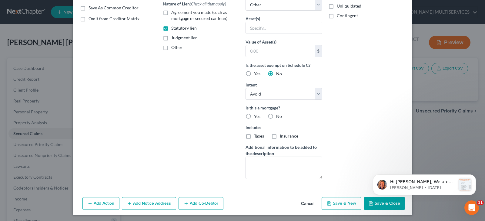
scroll to position [115, 0]
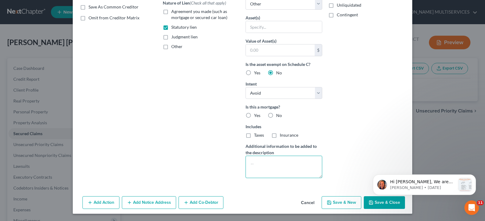
click at [254, 161] on textarea at bounding box center [283, 167] width 77 height 22
type textarea "VEHICLE REPO"
click at [385, 162] on div "Arrearage Amount 21,452 $ Belongs To * Select Debtor 1 Only Debtor 2 Only Debto…" at bounding box center [366, 48] width 83 height 270
click html "Hi [PERSON_NAME], We are thrilled to invite you to our upcoming webinar, New Ne…"
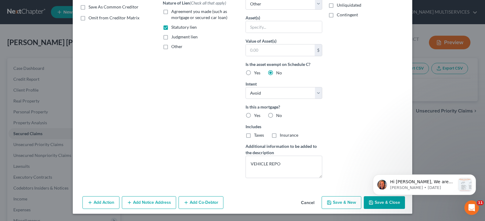
click at [342, 203] on button "Save & New" at bounding box center [341, 203] width 40 height 13
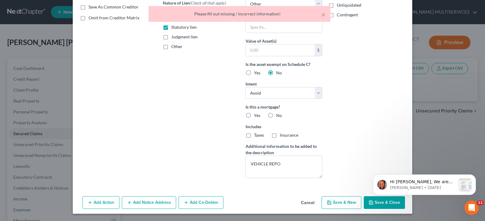
click at [377, 205] on button "Save & Close" at bounding box center [384, 203] width 41 height 13
click at [361, 143] on div "Arrearage Amount 21,452 $ Belongs To * Select Debtor 1 Only Debtor 2 Only Debto…" at bounding box center [366, 48] width 83 height 270
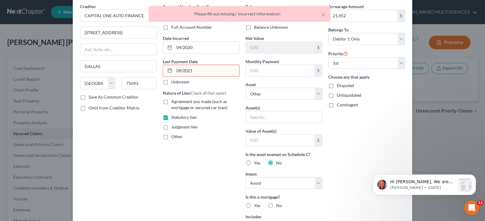
scroll to position [24, 0]
click at [323, 14] on button "×" at bounding box center [323, 14] width 4 height 7
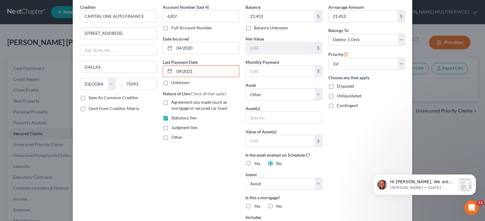
click at [198, 70] on input "09/2021" at bounding box center [206, 72] width 65 height 12
click at [180, 72] on input "09/2021" at bounding box center [206, 72] width 65 height 12
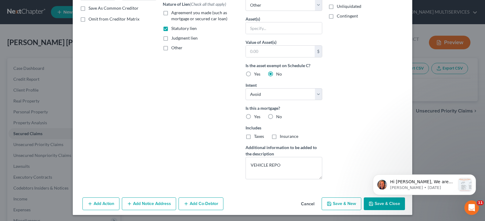
scroll to position [115, 0]
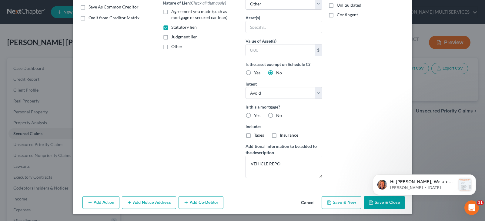
type input "[DATE]"
click html "Hi [PERSON_NAME], We are thrilled to invite you to our upcoming webinar, New Ne…"
click at [339, 204] on button "Save & New" at bounding box center [341, 203] width 40 height 13
select select
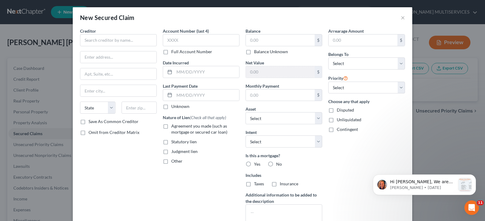
scroll to position [0, 0]
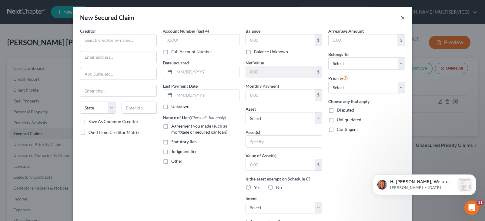
click at [401, 18] on button "×" at bounding box center [403, 17] width 4 height 7
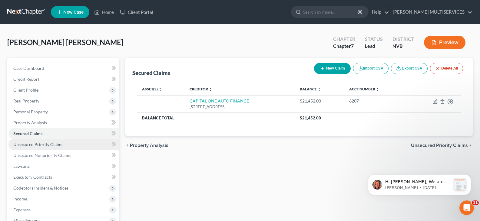
click at [19, 146] on span "Unsecured Priority Claims" at bounding box center [38, 144] width 50 height 5
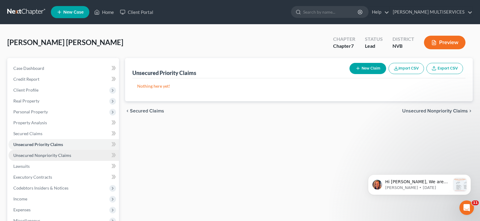
click at [20, 156] on span "Unsecured Nonpriority Claims" at bounding box center [42, 155] width 58 height 5
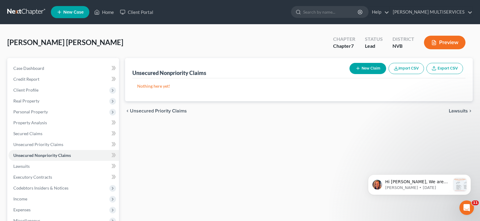
click at [363, 68] on button "New Claim" at bounding box center [368, 68] width 37 height 11
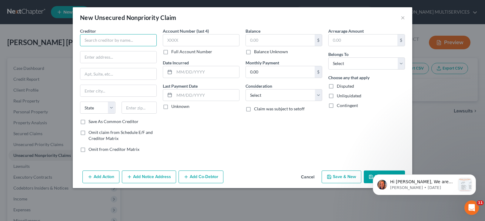
click at [92, 42] on input "text" at bounding box center [118, 40] width 77 height 12
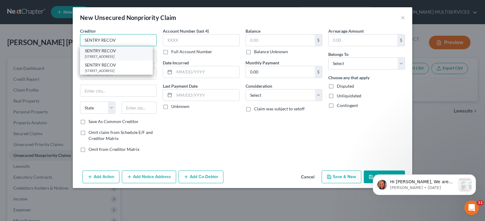
type input "SENTRY RECOV"
click at [94, 50] on div "SENTRY RECOV" at bounding box center [116, 51] width 63 height 6
type input "[STREET_ADDRESS]"
type input "[GEOGRAPHIC_DATA]"
select select "31"
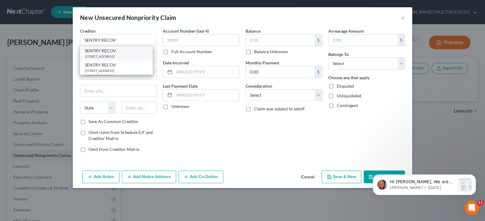
type input "89117"
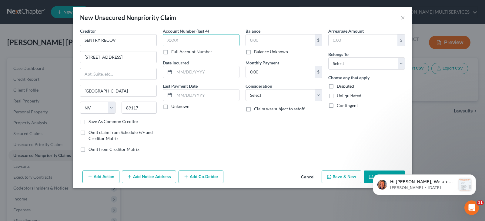
click at [166, 39] on input "text" at bounding box center [201, 40] width 77 height 12
type input "7501"
click at [251, 41] on input "text" at bounding box center [280, 41] width 69 height 12
type input "5,127"
click at [333, 39] on input "text" at bounding box center [362, 41] width 69 height 12
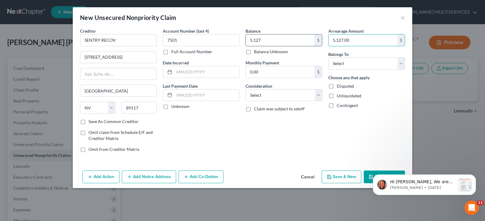
type input "5,127.00"
click at [260, 41] on input "5,127" at bounding box center [280, 41] width 69 height 12
click at [262, 40] on input "5,127" at bounding box center [280, 41] width 69 height 12
type input "5,127.00"
click at [171, 53] on label "Full Account Number" at bounding box center [191, 52] width 41 height 6
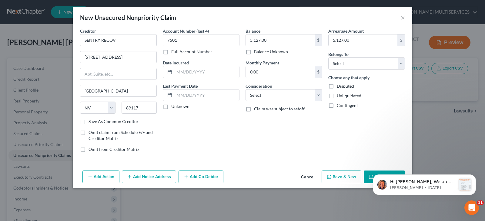
click at [174, 53] on input "Full Account Number" at bounding box center [176, 51] width 4 height 4
click at [399, 64] on select "Select Debtor 1 Only Debtor 2 Only Debtor 1 And Debtor 2 Only At Least One Of T…" at bounding box center [366, 64] width 77 height 12
select select "0"
click at [328, 58] on select "Select Debtor 1 Only Debtor 2 Only Debtor 1 And Debtor 2 Only At Least One Of T…" at bounding box center [366, 64] width 77 height 12
click at [321, 95] on select "Select Cable / Satellite Services Collection Agency Credit Card Debt Debt Couns…" at bounding box center [283, 95] width 77 height 12
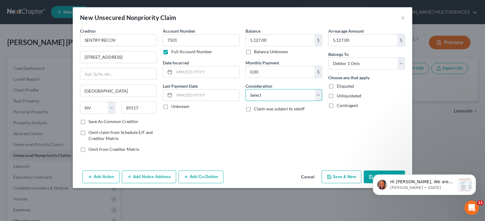
select select "1"
click at [245, 89] on select "Select Cable / Satellite Services Collection Agency Credit Card Debt Debt Couns…" at bounding box center [283, 95] width 77 height 12
click at [177, 72] on input "text" at bounding box center [206, 72] width 65 height 12
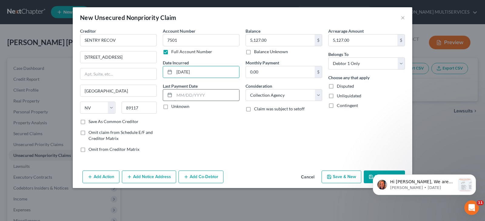
type input "[DATE]"
click at [176, 95] on input "text" at bounding box center [206, 96] width 65 height 12
type input "[DATE]"
click at [248, 71] on input "0.00" at bounding box center [280, 72] width 69 height 12
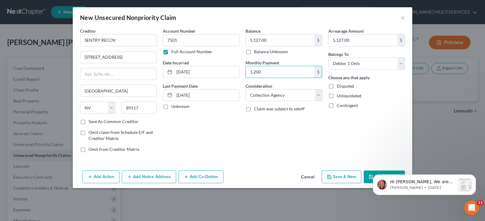
type input "1,200"
click at [385, 121] on div "Arrearage Amount 5,127.00 $ Belongs To * Select Debtor 1 Only Debtor 2 Only Deb…" at bounding box center [366, 93] width 83 height 130
click at [370, 176] on body "Hi [PERSON_NAME], We are thrilled to invite you to our upcoming webinar, New Ne…" at bounding box center [424, 184] width 116 height 38
click at [369, 176] on body "Hi [PERSON_NAME], We are thrilled to invite you to our upcoming webinar, New Ne…" at bounding box center [424, 184] width 116 height 38
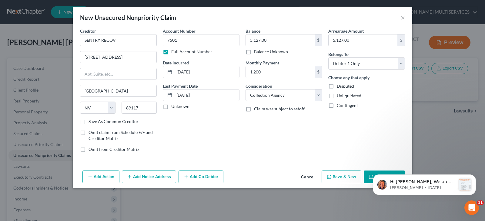
click at [369, 176] on body "Hi [PERSON_NAME], We are thrilled to invite you to our upcoming webinar, New Ne…" at bounding box center [424, 184] width 116 height 38
click at [339, 178] on button "Save & New" at bounding box center [341, 177] width 40 height 13
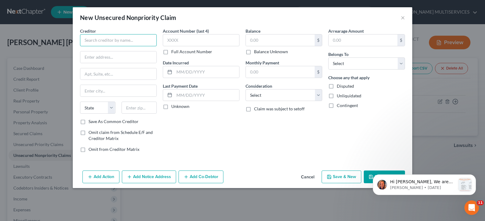
click at [90, 39] on input "text" at bounding box center [118, 40] width 77 height 12
type input "IQ DATA INC"
click at [166, 41] on input "text" at bounding box center [201, 40] width 77 height 12
type input "6174"
click at [251, 39] on input "text" at bounding box center [280, 41] width 69 height 12
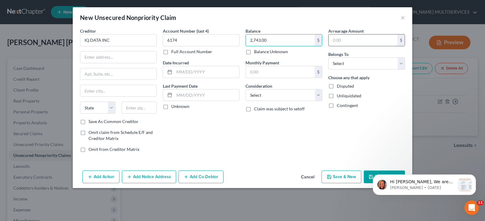
type input "2,743.00"
click at [333, 40] on input "text" at bounding box center [362, 41] width 69 height 12
type input "2,743.00"
click at [171, 52] on label "Full Account Number" at bounding box center [191, 52] width 41 height 6
click at [174, 52] on input "Full Account Number" at bounding box center [176, 51] width 4 height 4
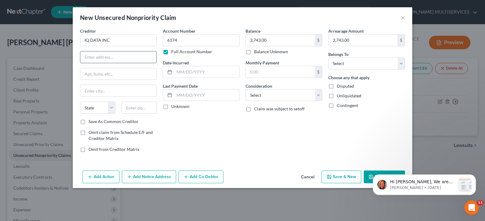
click at [125, 58] on input "text" at bounding box center [118, 58] width 76 height 12
click at [125, 58] on input "[DOMAIN_NAME] 3548" at bounding box center [118, 58] width 76 height 12
type input "[DOMAIN_NAME] 3548"
click at [85, 90] on input "text" at bounding box center [118, 91] width 76 height 12
type input "[PERSON_NAME]"
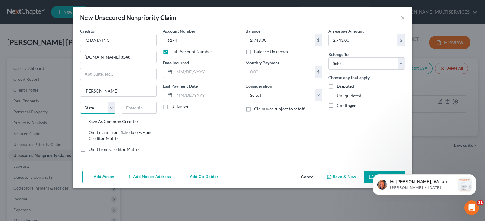
click at [112, 107] on select "State [US_STATE] AK AR AZ CA CO CT DE DC [GEOGRAPHIC_DATA] [GEOGRAPHIC_DATA] GU…" at bounding box center [97, 108] width 35 height 12
select select "50"
click at [80, 102] on select "State [US_STATE] AK AR AZ CA CO CT DE DC [GEOGRAPHIC_DATA] [GEOGRAPHIC_DATA] GU…" at bounding box center [97, 108] width 35 height 12
click at [125, 108] on input "text" at bounding box center [138, 108] width 35 height 12
type input "98213"
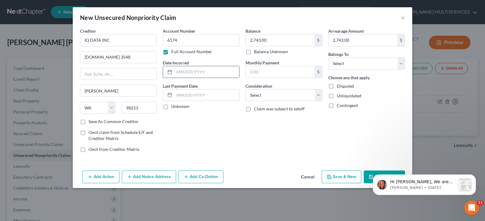
click at [178, 71] on input "text" at bounding box center [206, 72] width 65 height 12
type input "[DATE]"
click at [175, 99] on input "text" at bounding box center [206, 96] width 65 height 12
click at [197, 96] on input "[DATE]" at bounding box center [206, 96] width 65 height 12
click at [176, 96] on input "12/30/202" at bounding box center [206, 96] width 65 height 12
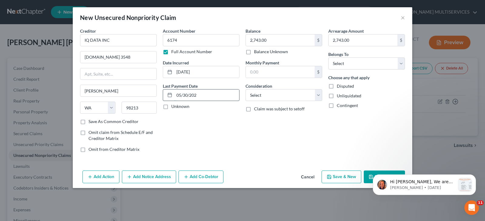
click at [196, 95] on input "05/30/202" at bounding box center [206, 96] width 65 height 12
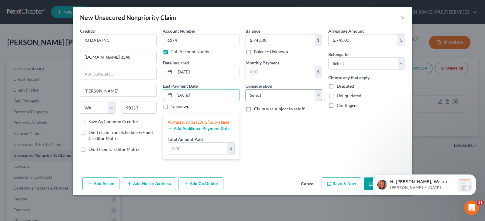
type input "[DATE]"
click at [320, 97] on select "Select Cable / Satellite Services Collection Agency Credit Card Debt Debt Couns…" at bounding box center [283, 95] width 77 height 12
select select "1"
click at [245, 89] on select "Select Cable / Satellite Services Collection Agency Credit Card Debt Debt Couns…" at bounding box center [283, 95] width 77 height 12
click at [294, 155] on div "Balance 2,743.00 $ Balance Unknown Balance Undetermined 2,743.00 $ Balance Unkn…" at bounding box center [283, 96] width 83 height 137
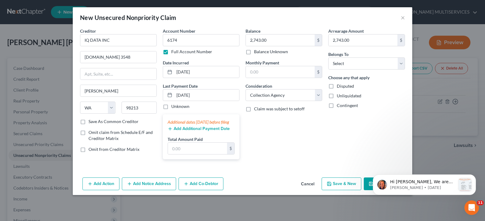
click at [276, 154] on div "Balance 2,743.00 $ Balance Unknown Balance Undetermined 2,743.00 $ Balance Unkn…" at bounding box center [283, 96] width 83 height 137
click at [251, 143] on div "Balance 2,743.00 $ Balance Unknown Balance Undetermined 2,743.00 $ Balance Unkn…" at bounding box center [283, 96] width 83 height 137
click at [171, 155] on input "text" at bounding box center [197, 149] width 59 height 12
type input "1,200"
click at [270, 74] on input "text" at bounding box center [280, 72] width 69 height 12
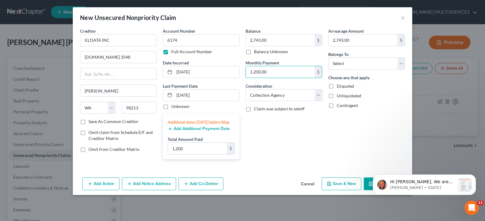
type input "1,200.00"
click at [276, 151] on div "Balance 2,743.00 $ Balance Unknown Balance Undetermined 2,743.00 $ Balance Unkn…" at bounding box center [283, 96] width 83 height 137
click at [233, 122] on div "Additional dates [DATE] before filing" at bounding box center [201, 122] width 67 height 6
drag, startPoint x: 429, startPoint y: 177, endPoint x: 458, endPoint y: 136, distance: 50.7
click html "Hi [PERSON_NAME], We are thrilled to invite you to our upcoming webinar, New Ne…"
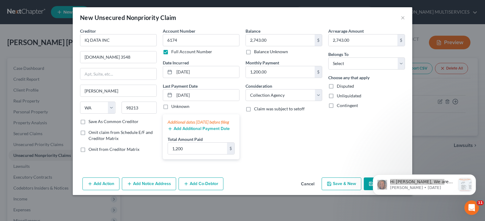
click at [319, 130] on div "Balance 2,743.00 $ Balance Unknown Balance Undetermined 2,743.00 $ Balance Unkn…" at bounding box center [283, 96] width 83 height 137
click at [403, 63] on select "Select Debtor 1 Only Debtor 2 Only Debtor 1 And Debtor 2 Only At Least One Of T…" at bounding box center [366, 64] width 77 height 12
select select "0"
click at [328, 58] on select "Select Debtor 1 Only Debtor 2 Only Debtor 1 And Debtor 2 Only At Least One Of T…" at bounding box center [366, 64] width 77 height 12
click at [88, 123] on label "Save As Common Creditor" at bounding box center [113, 122] width 50 height 6
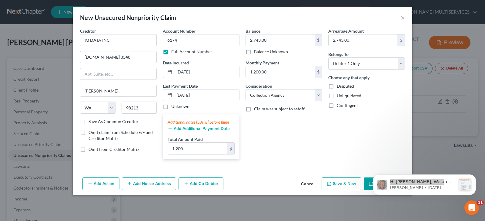
click at [91, 123] on input "Save As Common Creditor" at bounding box center [93, 121] width 4 height 4
click at [338, 190] on button "Save & New" at bounding box center [341, 184] width 40 height 13
checkbox input "false"
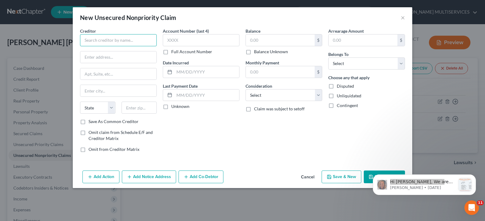
click at [103, 42] on input "text" at bounding box center [118, 40] width 77 height 12
type input "CC COLL SVC"
click at [100, 57] on input "text" at bounding box center [118, 58] width 76 height 12
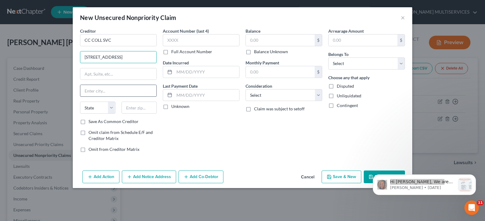
type input "[STREET_ADDRESS]"
click at [88, 89] on input "text" at bounding box center [118, 91] width 76 height 12
type input "[GEOGRAPHIC_DATA]"
type input "28"
type input "89104"
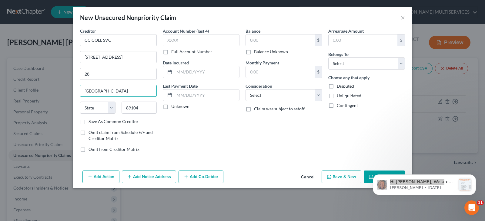
select select "31"
drag, startPoint x: 140, startPoint y: 109, endPoint x: 134, endPoint y: 109, distance: 5.5
click at [134, 109] on input "89104" at bounding box center [138, 108] width 35 height 12
type input "89148"
click at [208, 140] on div "Account Number (last 4) Full Account Number Date Incurred Last Payment Date Unk…" at bounding box center [201, 93] width 83 height 130
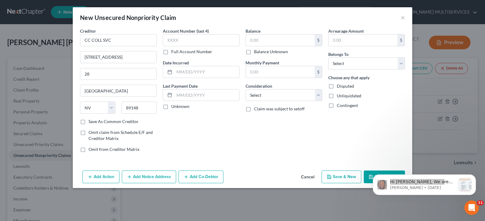
click at [88, 122] on label "Save As Common Creditor" at bounding box center [113, 122] width 50 height 6
click at [91, 122] on input "Save As Common Creditor" at bounding box center [93, 121] width 4 height 4
checkbox input "true"
click at [168, 39] on input "text" at bounding box center [201, 40] width 77 height 12
type input "8697"
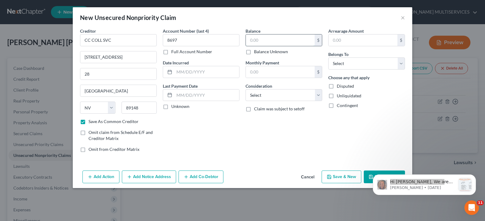
click at [252, 41] on input "text" at bounding box center [280, 41] width 69 height 12
type input "254.00"
click at [331, 42] on input "text" at bounding box center [362, 41] width 69 height 12
type input "254.00"
click at [171, 53] on label "Full Account Number" at bounding box center [191, 52] width 41 height 6
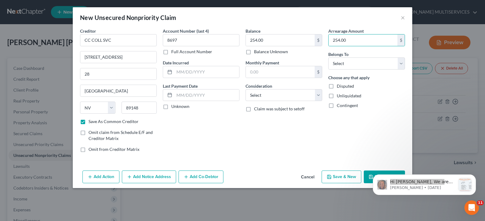
click at [174, 53] on input "Full Account Number" at bounding box center [176, 51] width 4 height 4
click at [171, 53] on label "Full Account Number" at bounding box center [191, 52] width 41 height 6
click at [174, 53] on input "Full Account Number" at bounding box center [176, 51] width 4 height 4
click at [177, 71] on input "text" at bounding box center [206, 72] width 65 height 12
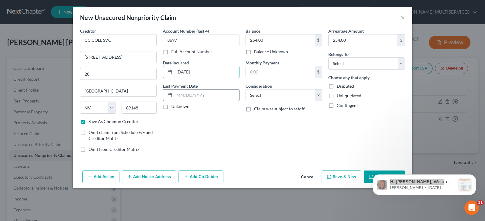
type input "[DATE]"
click at [175, 95] on input "text" at bounding box center [206, 96] width 65 height 12
type input "[DATE]"
click at [315, 96] on select "Select Cable / Satellite Services Collection Agency Credit Card Debt Debt Couns…" at bounding box center [283, 95] width 77 height 12
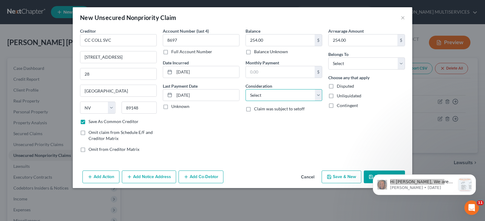
select select "1"
click at [245, 89] on select "Select Cable / Satellite Services Collection Agency Credit Card Debt Debt Couns…" at bounding box center [283, 95] width 77 height 12
click at [402, 62] on select "Select Debtor 1 Only Debtor 2 Only Debtor 1 And Debtor 2 Only At Least One Of T…" at bounding box center [366, 64] width 77 height 12
select select "0"
click at [328, 58] on select "Select Debtor 1 Only Debtor 2 Only Debtor 1 And Debtor 2 Only At Least One Of T…" at bounding box center [366, 64] width 77 height 12
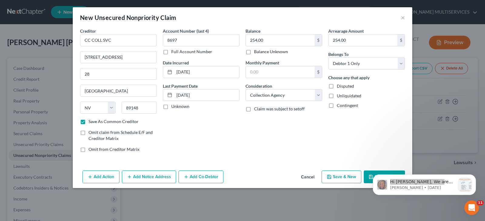
click at [316, 125] on div "Balance 254.00 $ Balance Unknown Balance Undetermined 254.00 $ Balance Unknown …" at bounding box center [283, 93] width 83 height 130
click at [340, 177] on button "Save & New" at bounding box center [341, 177] width 40 height 13
checkbox input "false"
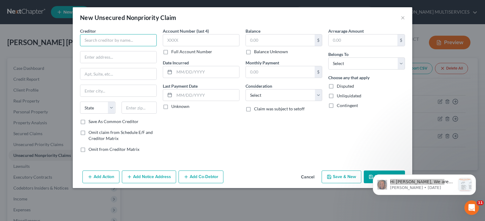
click at [125, 38] on input "text" at bounding box center [118, 40] width 77 height 12
type input "HONOR FINANCE LLC"
click at [166, 41] on input "text" at bounding box center [201, 40] width 77 height 12
click at [171, 52] on label "Full Account Number" at bounding box center [191, 52] width 41 height 6
click at [174, 52] on input "Full Account Number" at bounding box center [176, 51] width 4 height 4
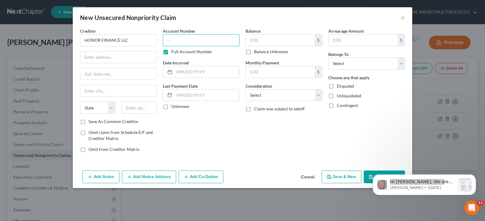
click at [167, 42] on input "text" at bounding box center [201, 40] width 77 height 12
type input "16C024400"
drag, startPoint x: 135, startPoint y: 40, endPoint x: 61, endPoint y: 42, distance: 74.2
click at [61, 42] on div "New Unsecured Nonpriority Claim × Creditor * HONOR FINANCE LLC State [US_STATE]…" at bounding box center [242, 110] width 485 height 221
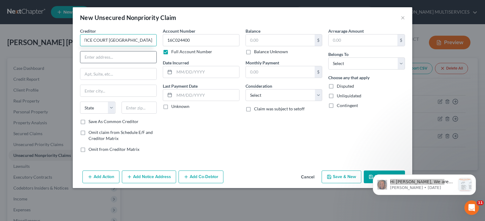
type input "JUSTICE COURT [GEOGRAPHIC_DATA]"
click at [87, 58] on input "text" at bounding box center [118, 58] width 76 height 12
click at [196, 22] on div "New Unsecured Nonpriority Claim ×" at bounding box center [242, 17] width 339 height 21
click at [92, 58] on input "text" at bounding box center [118, 58] width 76 height 12
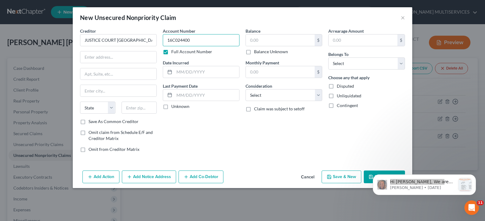
click at [164, 39] on input "16C024400" at bounding box center [201, 40] width 77 height 12
type input "CASE:16C024400"
click at [107, 58] on input "text" at bounding box center [118, 58] width 76 height 12
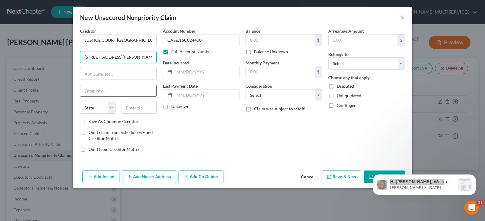
type input "[STREET_ADDRESS][PERSON_NAME]"
click at [85, 91] on input "text" at bounding box center [118, 91] width 76 height 12
type input "[GEOGRAPHIC_DATA]"
click at [114, 110] on select "State [US_STATE] AK AR AZ CA CO CT DE DC [GEOGRAPHIC_DATA] [GEOGRAPHIC_DATA] GU…" at bounding box center [97, 108] width 35 height 12
select select "31"
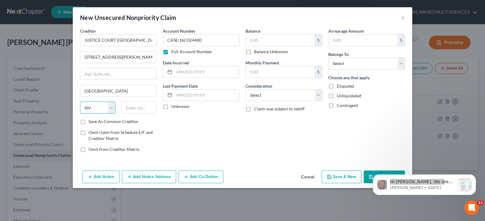
click at [80, 102] on select "State [US_STATE] AK AR AZ CA CO CT DE DC [GEOGRAPHIC_DATA] [GEOGRAPHIC_DATA] GU…" at bounding box center [97, 108] width 35 height 12
click at [128, 107] on input "text" at bounding box center [138, 108] width 35 height 12
type input "89101"
click at [88, 121] on label "Save As Common Creditor" at bounding box center [113, 122] width 50 height 6
click at [91, 121] on input "Save As Common Creditor" at bounding box center [93, 121] width 4 height 4
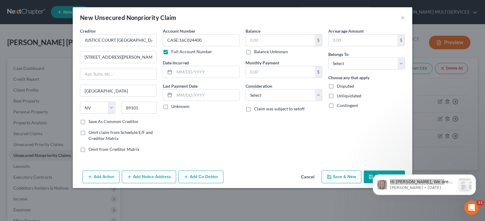
checkbox input "true"
type input "[GEOGRAPHIC_DATA]"
click at [176, 71] on input "text" at bounding box center [206, 72] width 65 height 12
type input "[DATE]"
click at [250, 42] on input "text" at bounding box center [280, 41] width 69 height 12
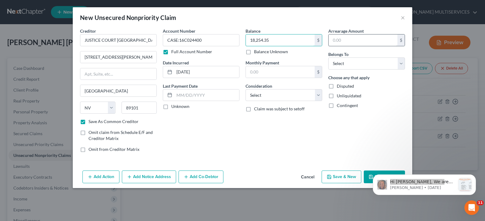
type input "18,254.35"
click at [334, 40] on input "text" at bounding box center [362, 41] width 69 height 12
type input "18,254.35"
click at [254, 70] on input "text" at bounding box center [280, 72] width 69 height 12
click at [317, 97] on select "Select Cable / Satellite Services Collection Agency Credit Card Debt Debt Couns…" at bounding box center [283, 95] width 77 height 12
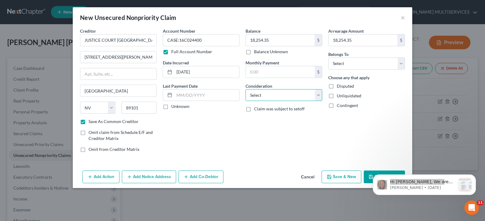
select select "8"
click at [245, 89] on select "Select Cable / Satellite Services Collection Agency Credit Card Debt Debt Couns…" at bounding box center [283, 95] width 77 height 12
click at [177, 96] on input "text" at bounding box center [206, 96] width 65 height 12
type input "[DATE]"
click at [253, 70] on input "text" at bounding box center [280, 72] width 69 height 12
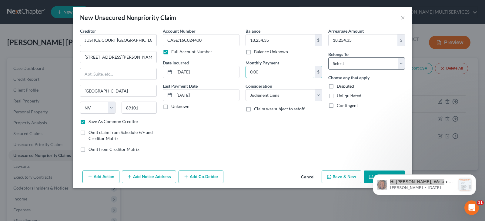
type input "0.00"
click at [401, 63] on select "Select Debtor 1 Only Debtor 2 Only Debtor 1 And Debtor 2 Only At Least One Of T…" at bounding box center [366, 64] width 77 height 12
select select "3"
click at [328, 58] on select "Select Debtor 1 Only Debtor 2 Only Debtor 1 And Debtor 2 Only At Least One Of T…" at bounding box center [366, 64] width 77 height 12
click at [343, 176] on button "Save & New" at bounding box center [341, 177] width 40 height 13
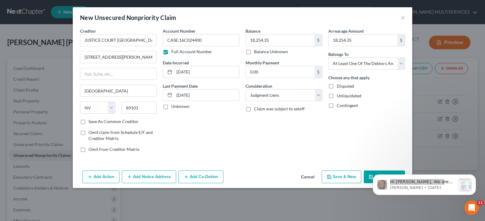
checkbox input "false"
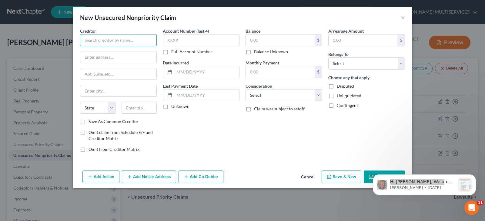
click at [93, 40] on input "text" at bounding box center [118, 40] width 77 height 12
type input "HONOR FINANCE LLC"
click at [402, 20] on button "×" at bounding box center [403, 17] width 4 height 7
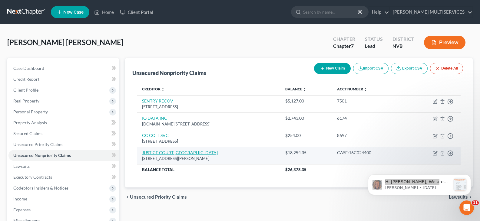
click at [163, 155] on link "JUSTICE COURT [GEOGRAPHIC_DATA]" at bounding box center [180, 152] width 76 height 5
select select "31"
select select "8"
select select "3"
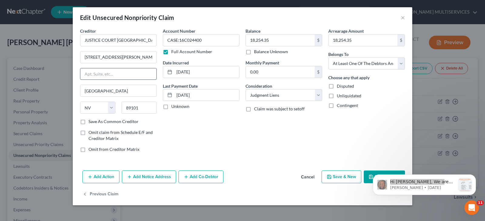
click at [92, 73] on input "text" at bounding box center [118, 74] width 76 height 12
type input "DPT 4"
click at [368, 178] on body "Hi [PERSON_NAME], We are thrilled to invite you to our upcoming webinar, New Ne…" at bounding box center [424, 184] width 116 height 38
drag, startPoint x: 367, startPoint y: 178, endPoint x: 727, endPoint y: 340, distance: 394.9
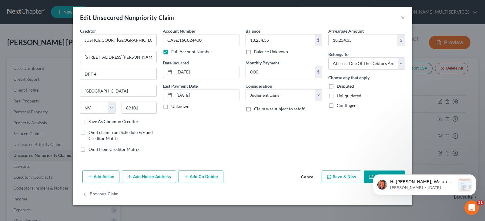
click at [367, 178] on body "Hi [PERSON_NAME], We are thrilled to invite you to our upcoming webinar, New Ne…" at bounding box center [424, 184] width 116 height 38
click at [352, 177] on button "Save & New" at bounding box center [341, 177] width 40 height 13
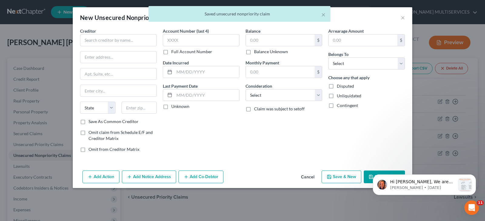
click at [405, 18] on div "× Saved unsecured nonpriority claim" at bounding box center [239, 15] width 485 height 19
click at [404, 18] on div "× Saved unsecured nonpriority claim" at bounding box center [239, 15] width 485 height 19
click at [388, 138] on div "Arrearage Amount $ Belongs To * Select Debtor 1 Only Debtor 2 Only Debtor 1 And…" at bounding box center [366, 93] width 83 height 130
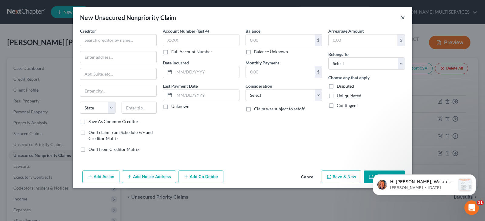
click at [401, 18] on button "×" at bounding box center [403, 17] width 4 height 7
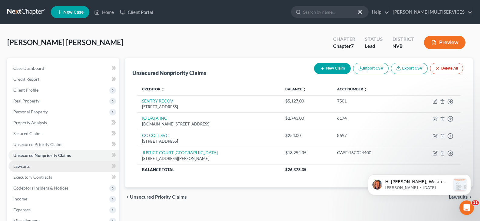
click at [20, 169] on span "Lawsuits" at bounding box center [21, 166] width 16 height 5
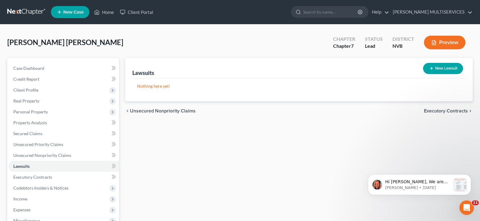
click at [439, 69] on button "New Lawsuit" at bounding box center [443, 68] width 40 height 11
select select "0"
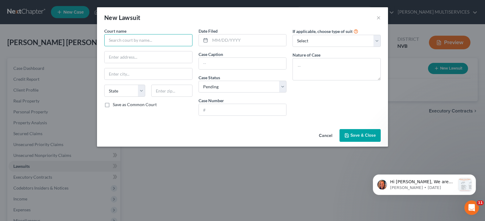
click at [170, 38] on input "text" at bounding box center [148, 40] width 88 height 12
type input "LAS VEGAS JUSTICE COURT"
click at [133, 59] on input "text" at bounding box center [149, 58] width 88 height 12
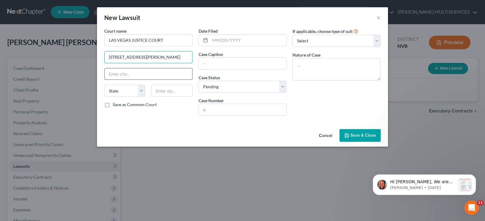
type input "[STREET_ADDRESS][PERSON_NAME]"
click at [125, 73] on input "text" at bounding box center [149, 74] width 88 height 12
type input "[GEOGRAPHIC_DATA]"
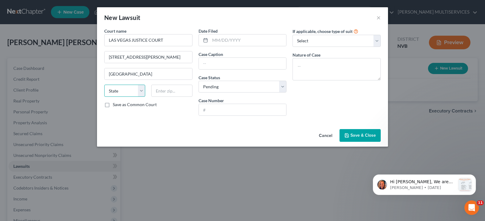
click at [142, 94] on select "State [US_STATE] AK AR AZ CA CO CT DE DC [GEOGRAPHIC_DATA] [GEOGRAPHIC_DATA] GU…" at bounding box center [124, 91] width 41 height 12
select select "31"
click at [104, 85] on select "State [US_STATE] AK AR AZ CA CO CT DE DC [GEOGRAPHIC_DATA] [GEOGRAPHIC_DATA] GU…" at bounding box center [124, 91] width 41 height 12
click at [211, 41] on input "text" at bounding box center [248, 41] width 76 height 12
type input "[DATE]"
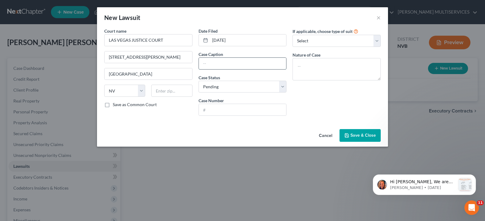
click at [210, 62] on input "text" at bounding box center [243, 64] width 88 height 12
type input "16CO24400"
click at [284, 89] on select "Select Pending On Appeal Concluded" at bounding box center [242, 87] width 88 height 12
select select "2"
click at [198, 81] on select "Select Pending On Appeal Concluded" at bounding box center [242, 87] width 88 height 12
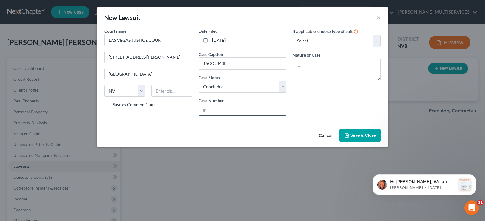
click at [217, 108] on input "text" at bounding box center [243, 110] width 88 height 12
click at [231, 65] on input "16CO24400" at bounding box center [243, 64] width 88 height 12
drag, startPoint x: 231, startPoint y: 65, endPoint x: 200, endPoint y: 65, distance: 31.2
click at [200, 65] on input "16CO24400" at bounding box center [243, 64] width 88 height 12
click at [215, 109] on input "text" at bounding box center [243, 110] width 88 height 12
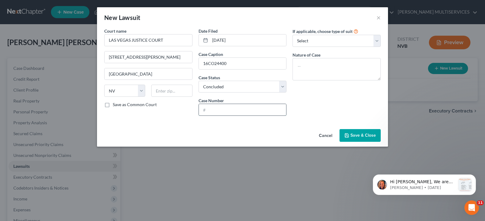
paste input "16CO24400"
type input "16CO24400"
click at [230, 65] on input "16CO24400" at bounding box center [243, 64] width 88 height 12
drag, startPoint x: 230, startPoint y: 65, endPoint x: 201, endPoint y: 64, distance: 29.1
click at [201, 64] on input "16CO24400" at bounding box center [243, 64] width 88 height 12
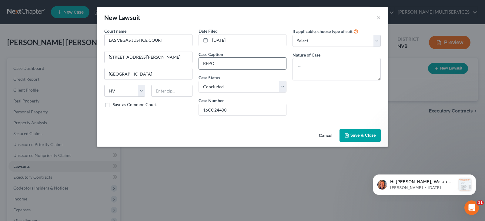
click at [202, 65] on input "REPO" at bounding box center [243, 64] width 88 height 12
type input "VEHICLE REPO"
click at [375, 41] on select "Select Repossession Garnishment Foreclosure Attached, Seized, Or Levied Other" at bounding box center [336, 41] width 88 height 12
select select "0"
click at [292, 35] on select "Select Repossession Garnishment Foreclosure Attached, Seized, Or Levied Other" at bounding box center [336, 41] width 88 height 12
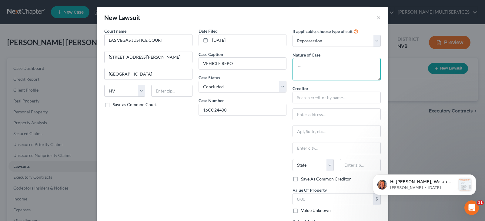
click at [327, 65] on textarea at bounding box center [336, 69] width 88 height 22
click at [308, 96] on input "text" at bounding box center [336, 98] width 88 height 12
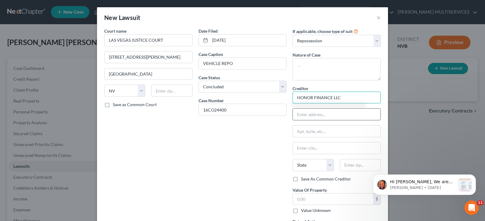
type input "HONOR FINANCE LLC"
click at [301, 117] on input "text" at bounding box center [337, 115] width 88 height 12
type input "[STREET_ADDRESS]"
click at [296, 151] on input "text" at bounding box center [337, 149] width 88 height 12
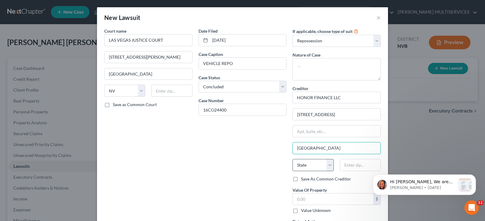
type input "[GEOGRAPHIC_DATA]"
click at [327, 168] on select "State [US_STATE] AK AR AZ CA CO CT DE DC [GEOGRAPHIC_DATA] [GEOGRAPHIC_DATA] GU…" at bounding box center [312, 165] width 41 height 12
select select "31"
click at [292, 159] on select "State [US_STATE] AK AR AZ CA CO CT DE DC [GEOGRAPHIC_DATA] [GEOGRAPHIC_DATA] GU…" at bounding box center [312, 165] width 41 height 12
click at [346, 167] on input "text" at bounding box center [360, 165] width 41 height 12
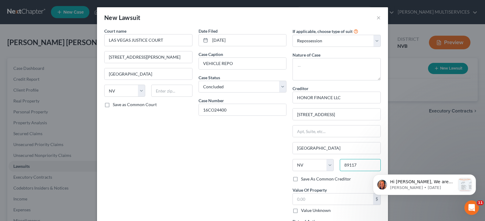
scroll to position [30, 0]
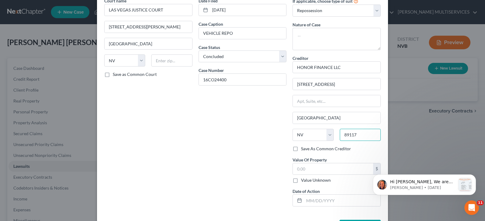
type input "89117"
type input "[GEOGRAPHIC_DATA]"
click at [301, 149] on label "Save As Common Creditor" at bounding box center [326, 149] width 50 height 6
click at [303, 149] on input "Save As Common Creditor" at bounding box center [305, 148] width 4 height 4
checkbox input "true"
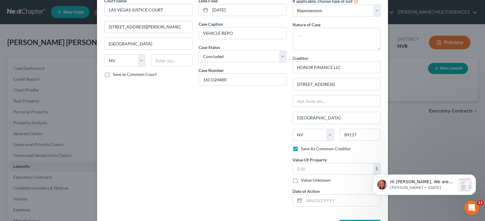
click at [113, 75] on label "Save as Common Court" at bounding box center [135, 74] width 44 height 6
click at [115, 75] on input "Save as Common Court" at bounding box center [117, 73] width 4 height 4
checkbox input "true"
click at [294, 170] on input "text" at bounding box center [333, 170] width 80 height 12
click at [301, 182] on label "Value Unknown" at bounding box center [316, 181] width 30 height 6
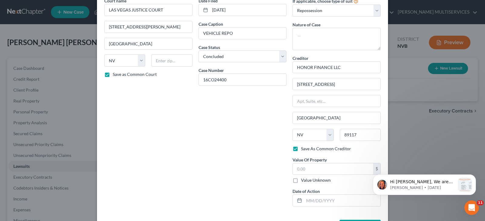
click at [303, 181] on input "Value Unknown" at bounding box center [305, 180] width 4 height 4
checkbox input "true"
type input "0.00"
click at [304, 203] on input "text" at bounding box center [342, 201] width 76 height 12
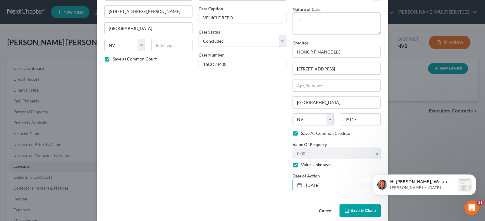
scroll to position [54, 0]
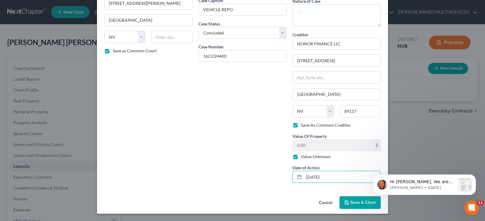
type input "[DATE]"
click at [359, 203] on span "Save & Close" at bounding box center [362, 202] width 25 height 5
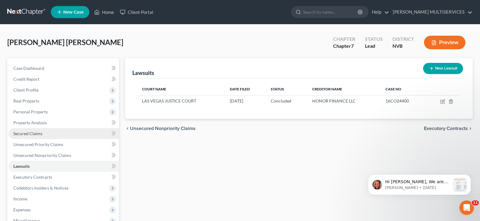
click at [41, 135] on span "Secured Claims" at bounding box center [27, 133] width 29 height 5
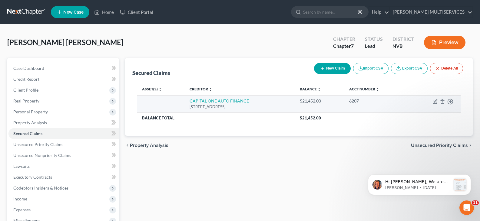
click at [436, 104] on td "Move to E Move to F Move to G Move to Notice Only" at bounding box center [434, 103] width 52 height 17
click at [435, 103] on icon "button" at bounding box center [435, 101] width 5 height 5
select select "45"
select select "3"
select select "0"
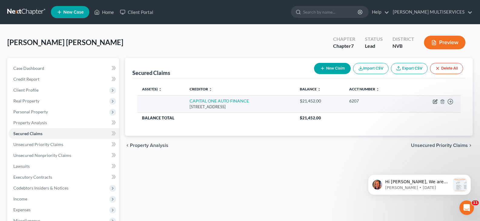
select select "0"
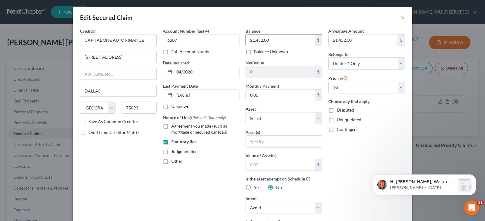
click at [251, 40] on input "21,452.00" at bounding box center [280, 41] width 69 height 12
type input "22,169.08"
click at [377, 111] on div "Disputed" at bounding box center [366, 110] width 77 height 6
click at [401, 18] on button "×" at bounding box center [403, 17] width 4 height 7
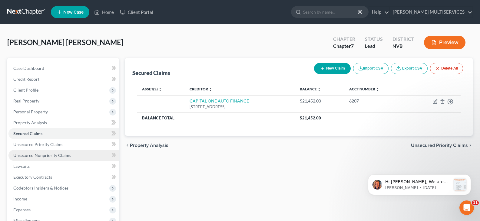
click at [32, 156] on span "Unsecured Nonpriority Claims" at bounding box center [42, 155] width 58 height 5
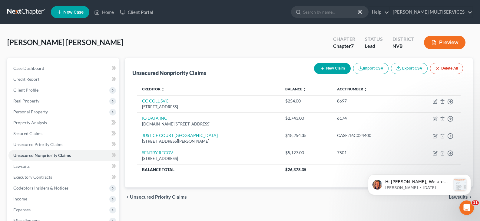
click at [329, 70] on button "New Claim" at bounding box center [332, 68] width 37 height 11
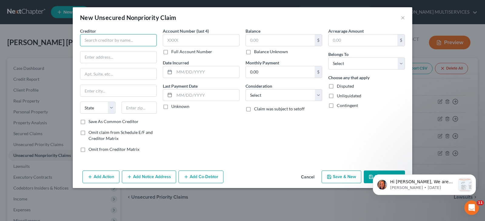
click at [105, 41] on input "text" at bounding box center [118, 40] width 77 height 12
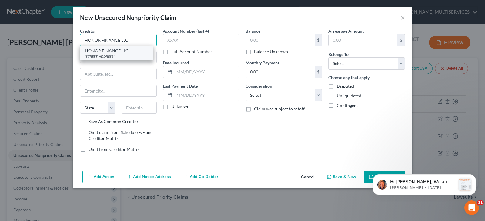
type input "HONOR FINANCE LLC"
click at [128, 53] on div "HONOR FINANCE LLC" at bounding box center [116, 51] width 63 height 6
type input "[STREET_ADDRESS]"
type input "[GEOGRAPHIC_DATA]"
select select "31"
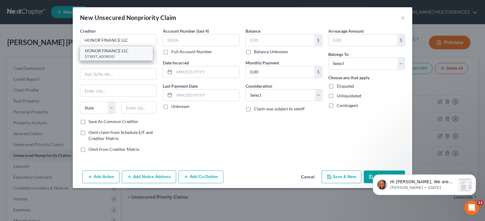
type input "89117"
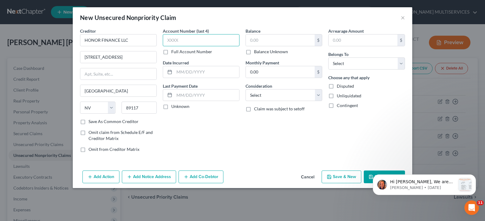
click at [167, 41] on input "text" at bounding box center [201, 40] width 77 height 12
click at [171, 51] on label "Full Account Number" at bounding box center [191, 52] width 41 height 6
click at [174, 51] on input "Full Account Number" at bounding box center [176, 51] width 4 height 4
click at [176, 40] on input "text" at bounding box center [201, 40] width 77 height 12
click at [149, 59] on input "[STREET_ADDRESS]" at bounding box center [118, 58] width 76 height 12
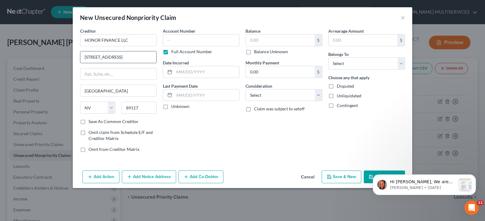
drag, startPoint x: 149, startPoint y: 59, endPoint x: 81, endPoint y: 59, distance: 67.9
click at [81, 59] on input "[STREET_ADDRESS]" at bounding box center [118, 58] width 76 height 12
type input "[STREET_ADDRESS]"
click at [84, 75] on input "text" at bounding box center [118, 74] width 76 height 12
type input "SUITE 130"
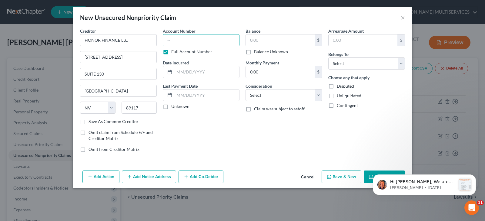
click at [164, 40] on input "text" at bounding box center [201, 40] width 77 height 12
click at [176, 72] on input "text" at bounding box center [206, 72] width 65 height 12
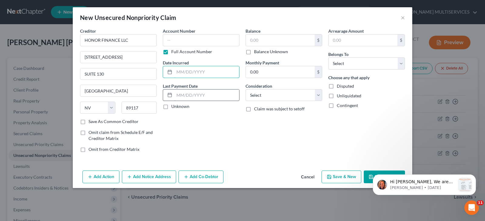
type input "04/2020"
click at [197, 93] on input "text" at bounding box center [206, 96] width 65 height 12
type input "[DATE]"
click at [249, 39] on input "text" at bounding box center [280, 41] width 69 height 12
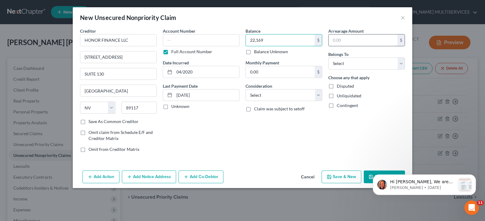
type input "22,169"
click at [331, 43] on input "text" at bounding box center [362, 41] width 69 height 12
type input "22,169"
click at [264, 40] on input "22,169" at bounding box center [280, 41] width 69 height 12
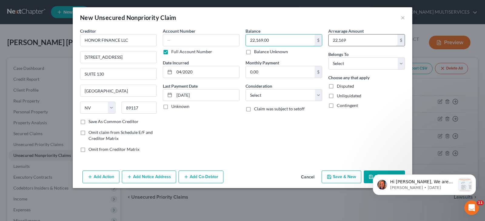
type input "22,169.00"
click at [347, 41] on input "22,169" at bounding box center [362, 41] width 69 height 12
click at [346, 40] on input "22,169" at bounding box center [362, 41] width 69 height 12
type input "22,169.00"
click at [399, 65] on select "Select Debtor 1 Only Debtor 2 Only Debtor 1 And Debtor 2 Only At Least One Of T…" at bounding box center [366, 64] width 77 height 12
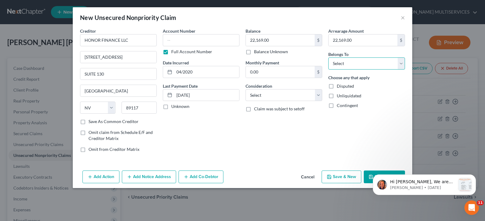
select select "3"
click at [328, 58] on select "Select Debtor 1 Only Debtor 2 Only Debtor 1 And Debtor 2 Only At Least One Of T…" at bounding box center [366, 64] width 77 height 12
click at [319, 94] on select "Select Cable / Satellite Services Collection Agency Credit Card Debt Debt Couns…" at bounding box center [283, 95] width 77 height 12
select select "1"
click at [245, 89] on select "Select Cable / Satellite Services Collection Agency Credit Card Debt Debt Couns…" at bounding box center [283, 95] width 77 height 12
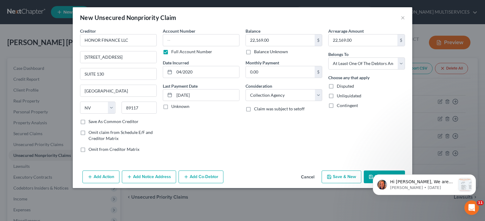
click at [297, 130] on div "Balance 22,169.00 $ Balance Unknown Balance Undetermined 22,169.00 $ Balance Un…" at bounding box center [283, 93] width 83 height 130
click at [317, 96] on select "Select Cable / Satellite Services Collection Agency Credit Card Debt Debt Couns…" at bounding box center [283, 95] width 77 height 12
click at [302, 124] on div "Balance 22,169.00 $ Balance Unknown Balance Undetermined 22,169.00 $ Balance Un…" at bounding box center [283, 93] width 83 height 130
click at [167, 42] on input "text" at bounding box center [201, 40] width 77 height 12
type input "CASE JUSTICE 16C024400"
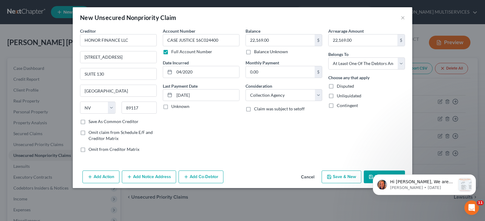
click at [261, 142] on div "Balance 22,169.00 $ Balance Unknown Balance Undetermined 22,169.00 $ Balance Un…" at bounding box center [283, 93] width 83 height 130
click at [366, 178] on body "Hi [PERSON_NAME], We are thrilled to invite you to our upcoming webinar, New Ne…" at bounding box center [424, 184] width 116 height 38
click at [367, 178] on body "Hi [PERSON_NAME], We are thrilled to invite you to our upcoming webinar, New Ne…" at bounding box center [424, 184] width 116 height 38
click at [474, 178] on icon "Dismiss notification" at bounding box center [473, 176] width 3 height 3
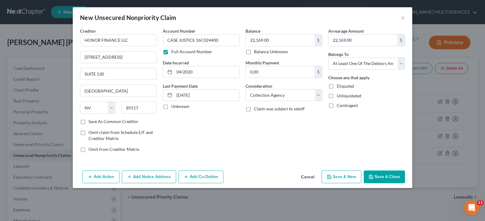
click at [381, 178] on button "Save & Close" at bounding box center [384, 177] width 41 height 13
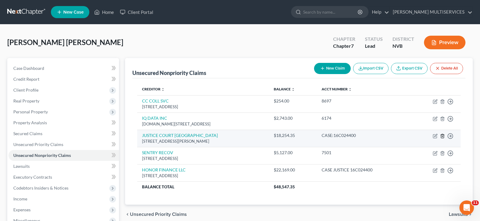
click at [441, 136] on icon "button" at bounding box center [442, 136] width 3 height 4
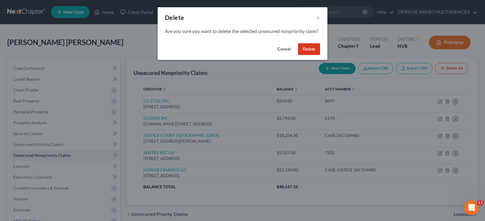
click at [311, 55] on button "Delete" at bounding box center [309, 49] width 22 height 12
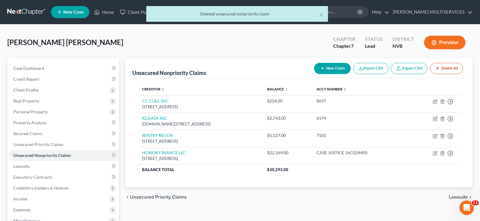
click at [261, 51] on div "[PERSON_NAME] [PERSON_NAME] M Upgraded Chapter Chapter 7 Status Lead District N…" at bounding box center [240, 45] width 466 height 26
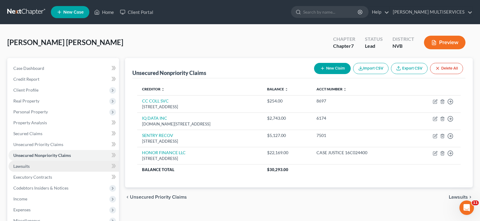
click at [22, 168] on span "Lawsuits" at bounding box center [21, 166] width 16 height 5
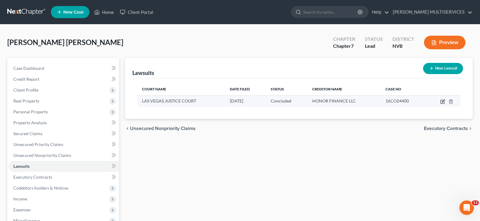
click at [442, 103] on icon "button" at bounding box center [443, 101] width 5 height 5
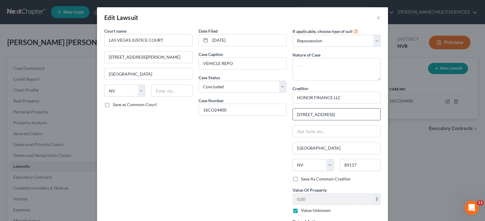
click at [358, 114] on input "[STREET_ADDRESS]" at bounding box center [337, 115] width 88 height 12
drag, startPoint x: 358, startPoint y: 114, endPoint x: 293, endPoint y: 117, distance: 65.5
click at [293, 117] on input "[STREET_ADDRESS]" at bounding box center [337, 115] width 88 height 12
click at [293, 131] on input "text" at bounding box center [337, 132] width 88 height 12
click at [301, 181] on label "Save As Common Creditor" at bounding box center [326, 179] width 50 height 6
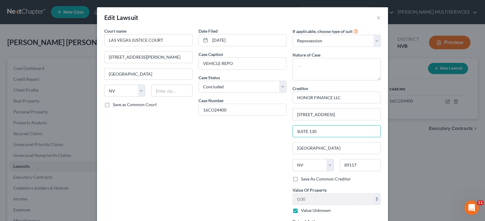
click at [303, 180] on input "Save As Common Creditor" at bounding box center [305, 178] width 4 height 4
click at [303, 68] on textarea at bounding box center [336, 69] width 88 height 22
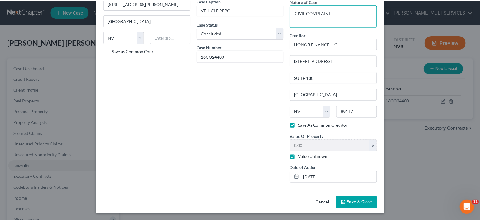
scroll to position [54, 0]
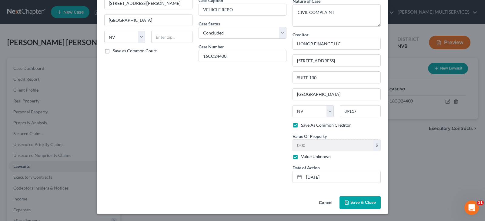
click at [350, 204] on span "Save & Close" at bounding box center [362, 202] width 25 height 5
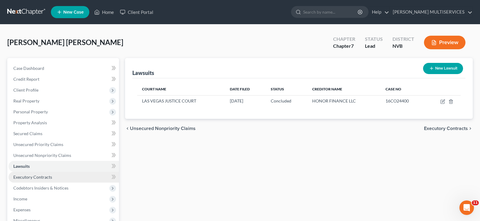
click at [34, 180] on link "Executory Contracts" at bounding box center [63, 177] width 111 height 11
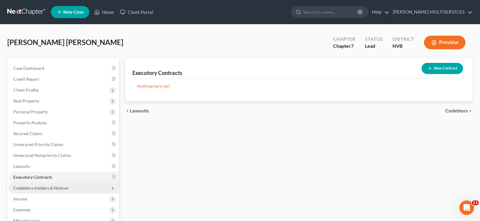
click at [35, 191] on span "Codebtors Insiders & Notices" at bounding box center [40, 188] width 55 height 5
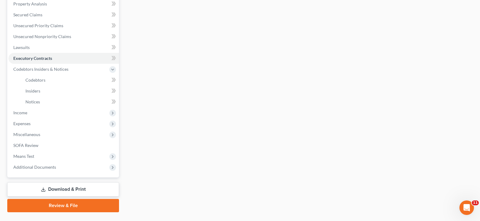
scroll to position [121, 0]
